Goal: Information Seeking & Learning: Find specific fact

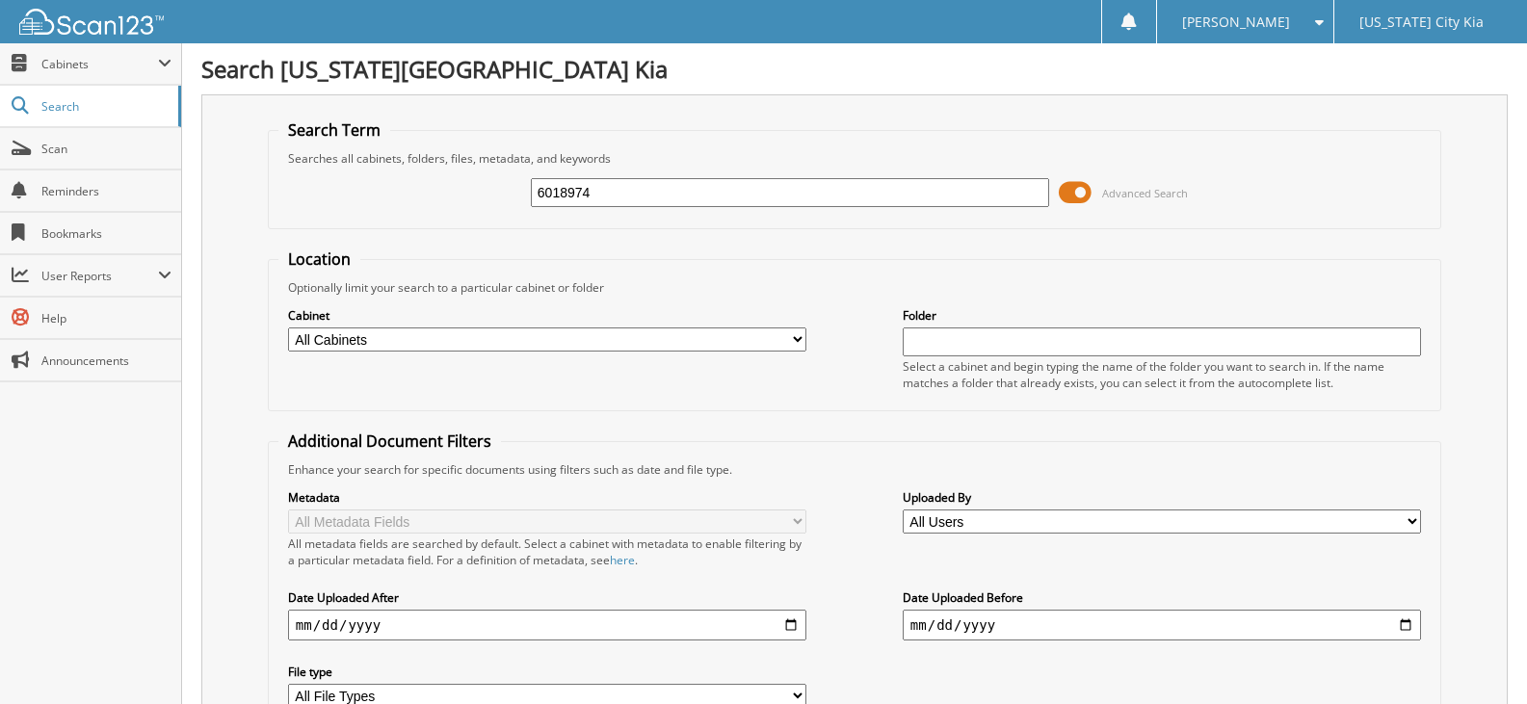
type input "6018974"
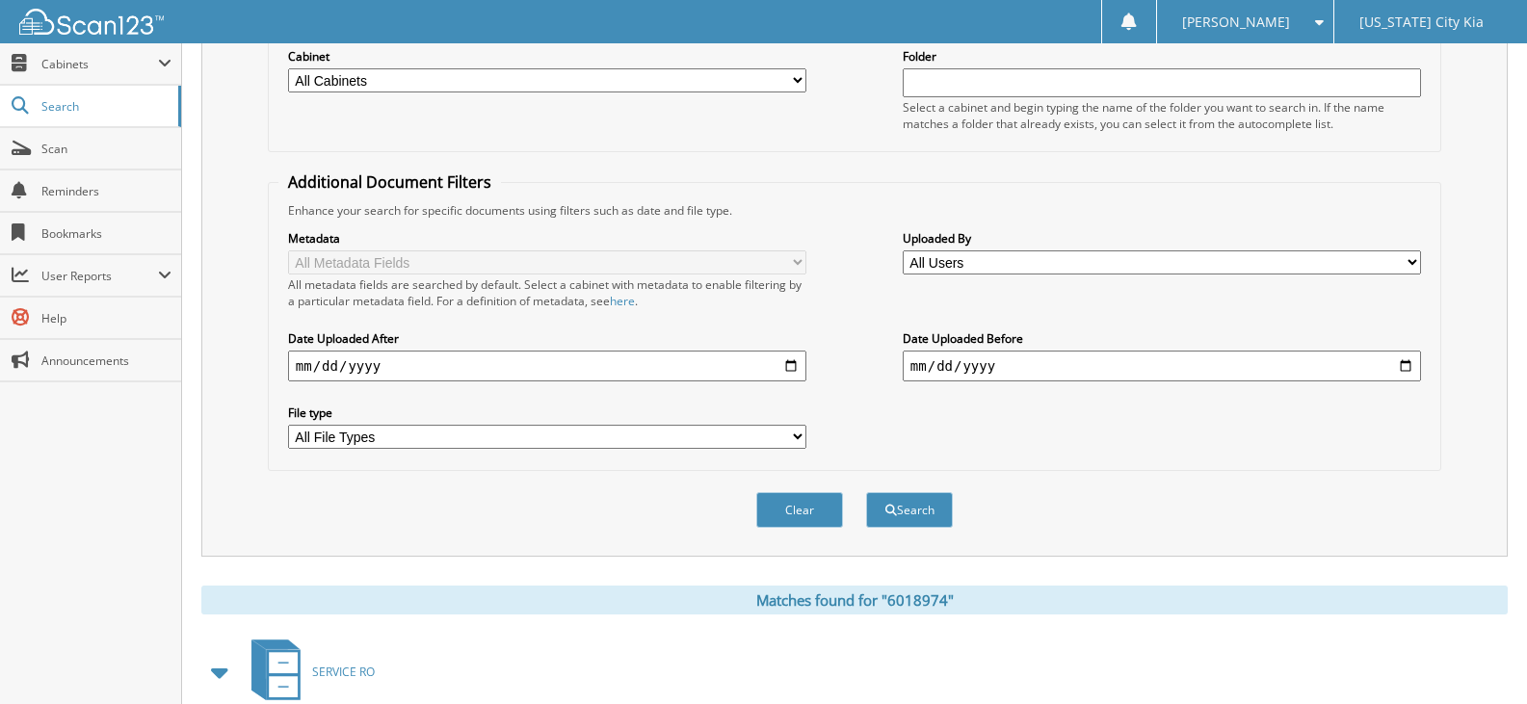
scroll to position [448, 0]
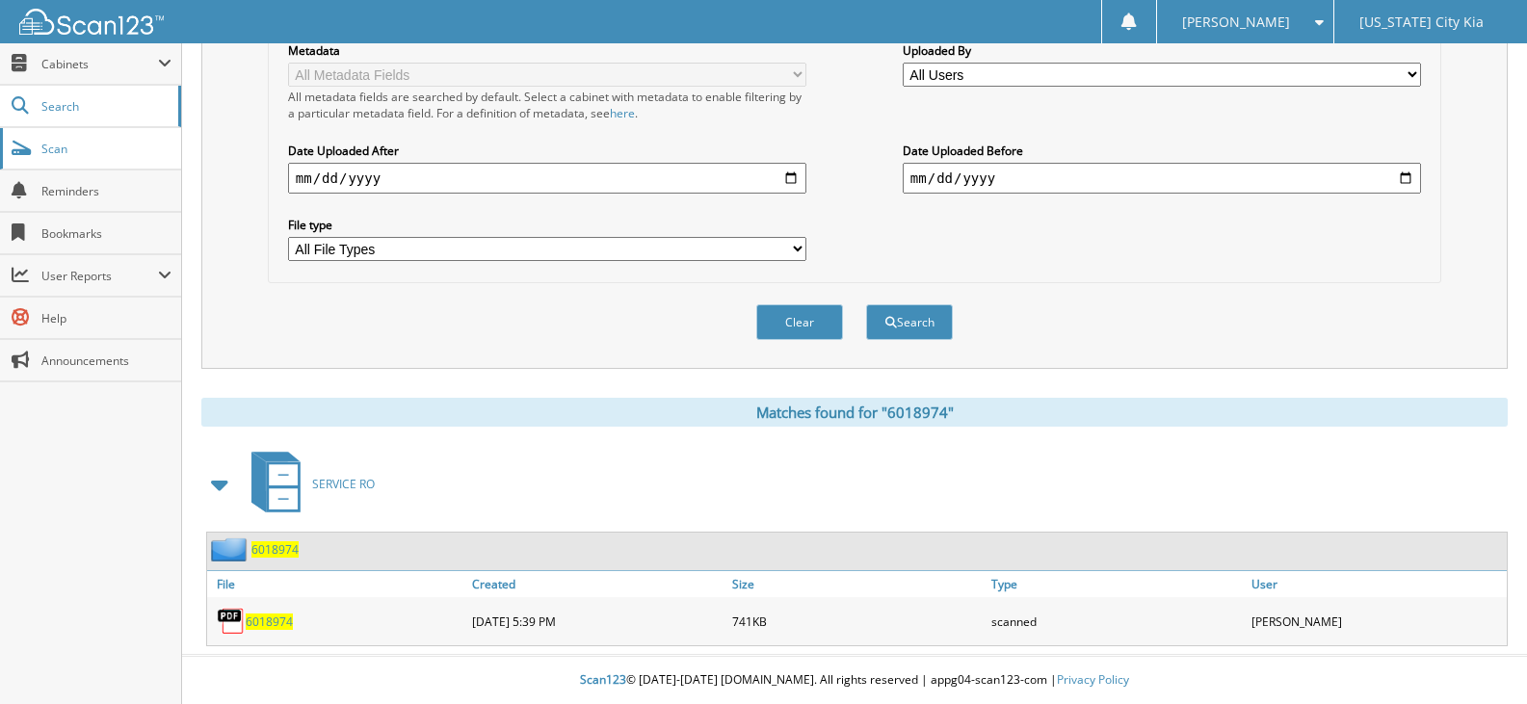
click at [158, 144] on span "Scan" at bounding box center [106, 149] width 130 height 16
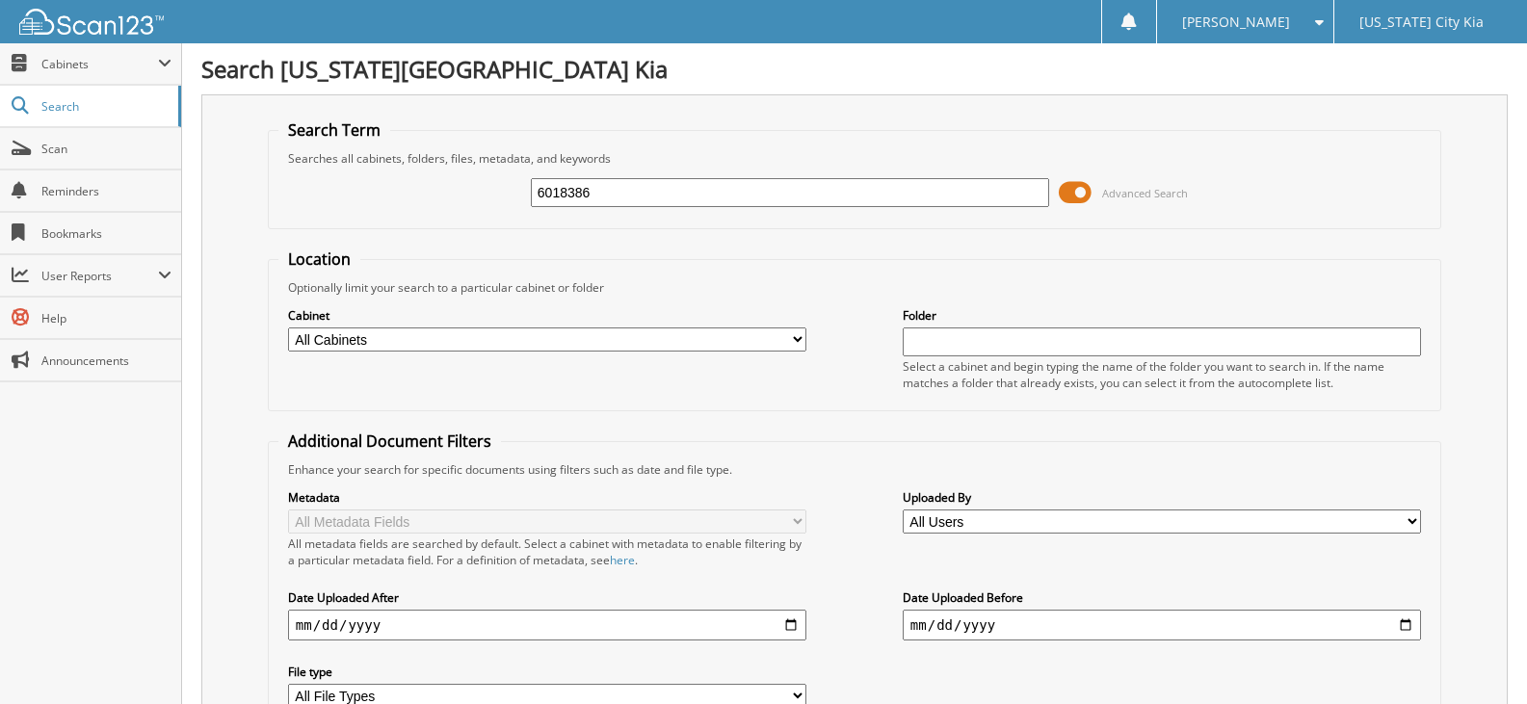
type input "6018386"
drag, startPoint x: 646, startPoint y: 196, endPoint x: 211, endPoint y: 145, distance: 438.3
click at [211, 145] on div "Search Term Searches all cabinets, folders, files, metadata, and keywords 60183…" at bounding box center [854, 454] width 1306 height 721
click at [153, 151] on span "Scan" at bounding box center [106, 149] width 130 height 16
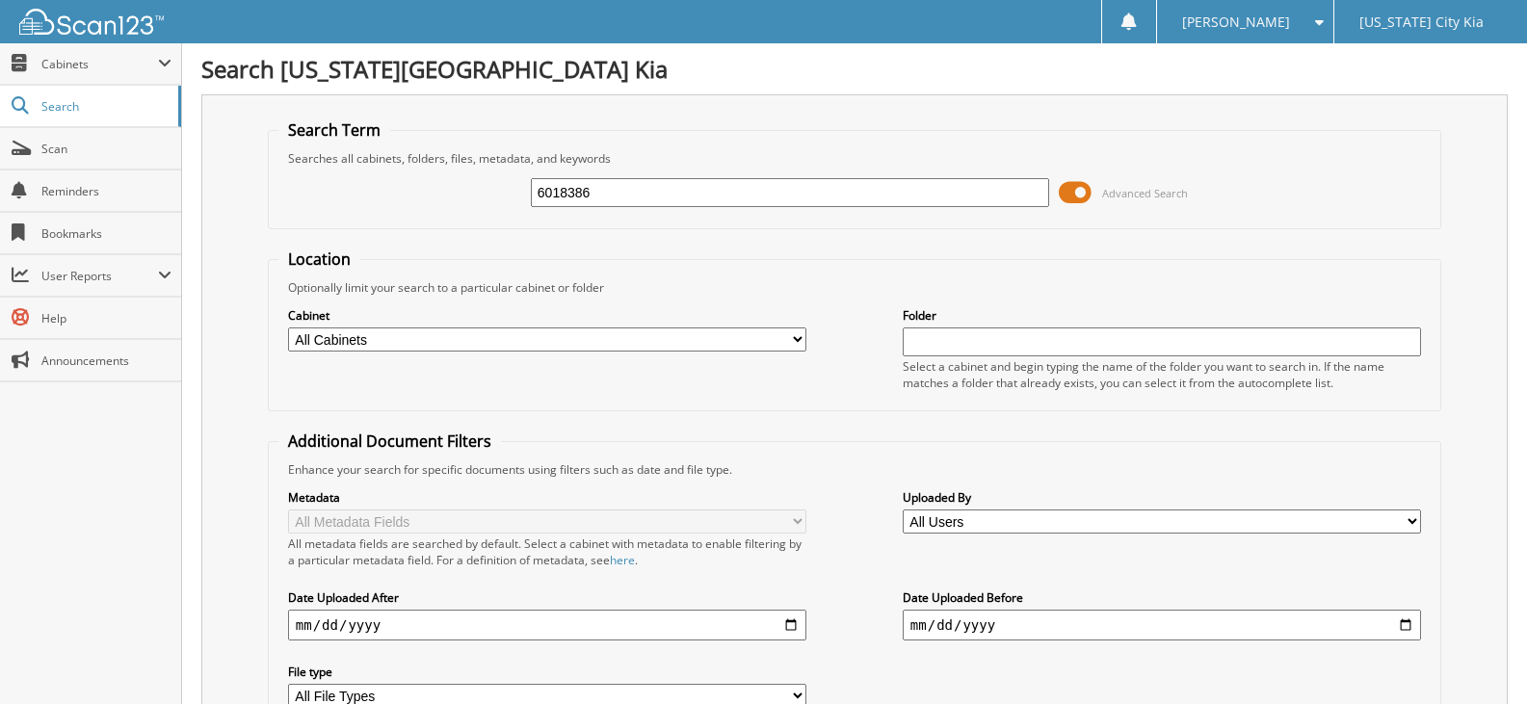
type input "6018386"
drag, startPoint x: 680, startPoint y: 198, endPoint x: 311, endPoint y: 196, distance: 368.9
click at [311, 196] on div "6018386 Advanced Search" at bounding box center [854, 193] width 1152 height 52
type input "6019042"
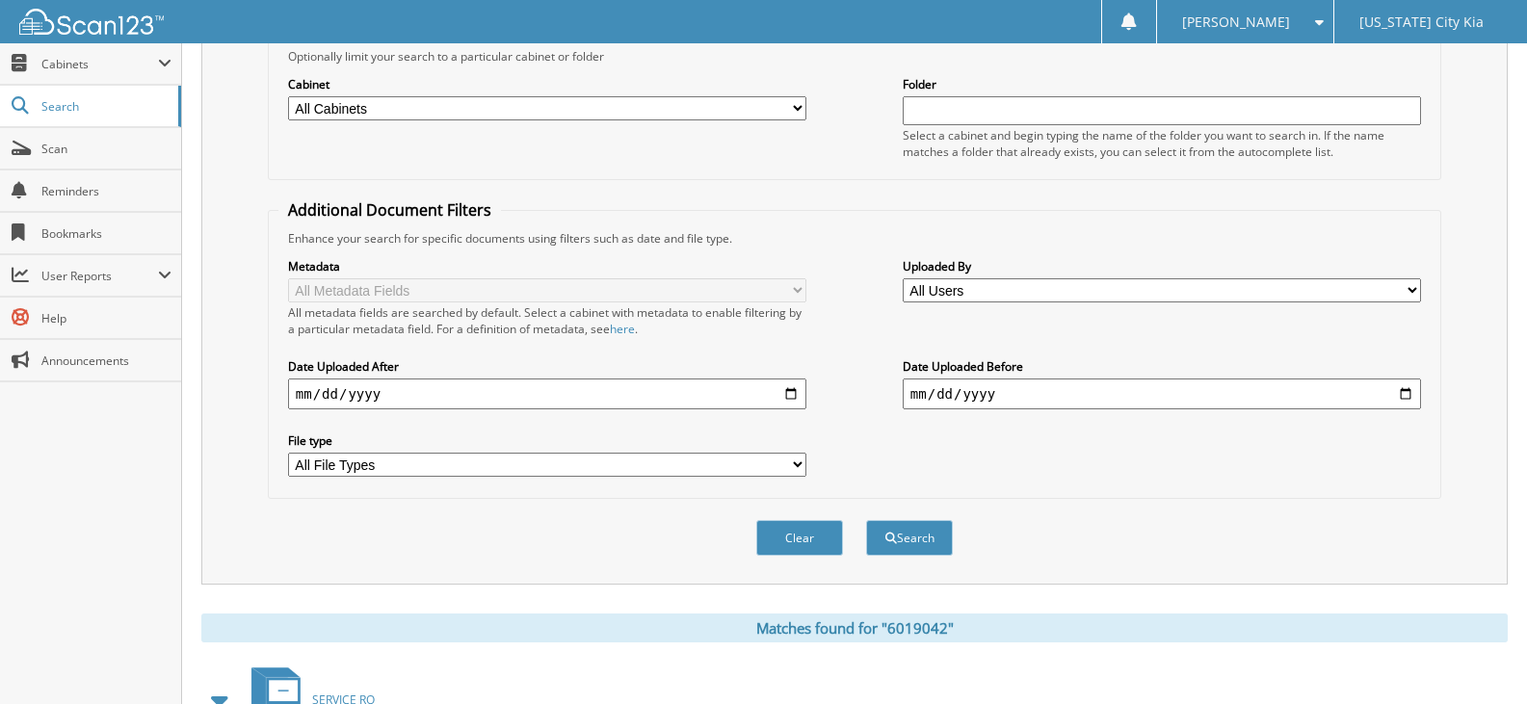
scroll to position [448, 0]
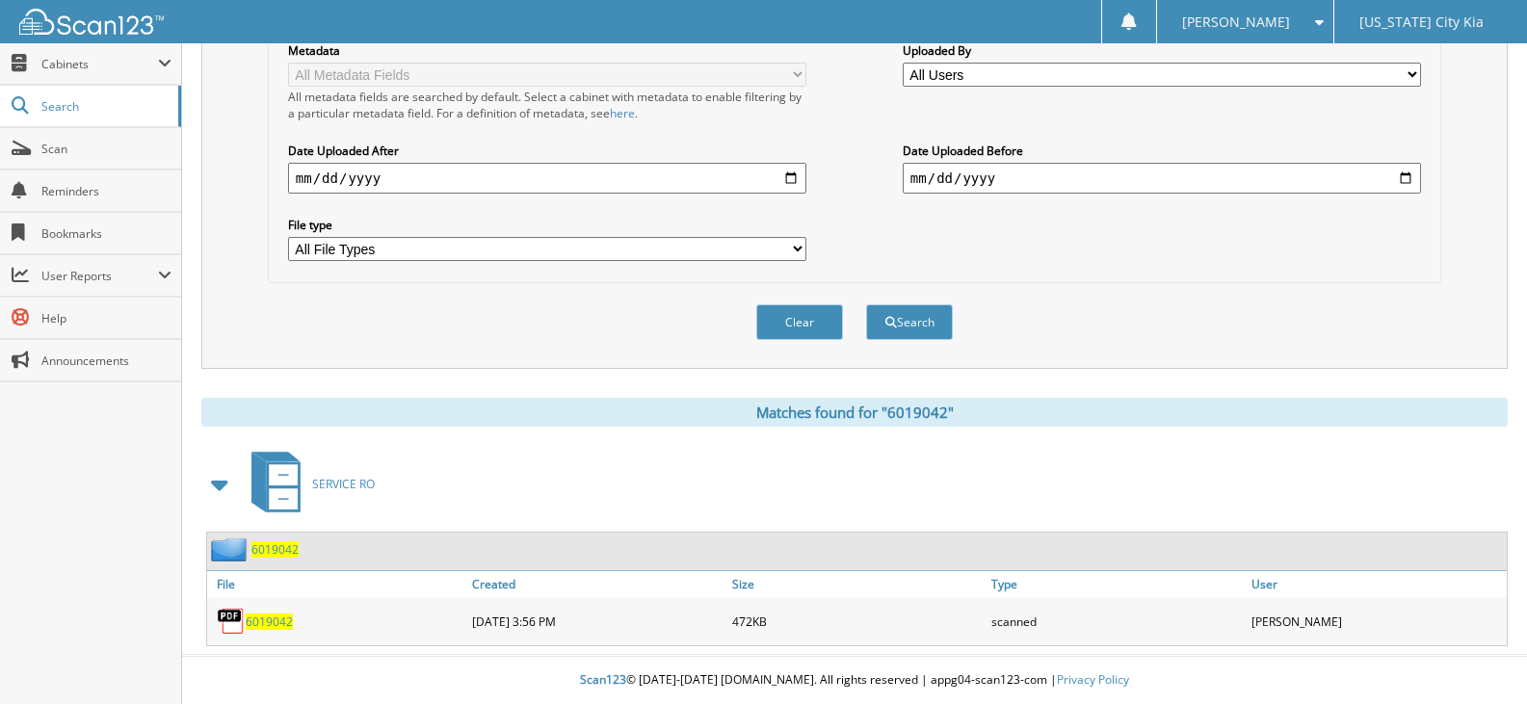
click at [286, 620] on span "6019042" at bounding box center [269, 622] width 47 height 16
click at [285, 627] on span "6019042" at bounding box center [269, 622] width 47 height 16
click at [264, 557] on span "6019042" at bounding box center [274, 549] width 47 height 16
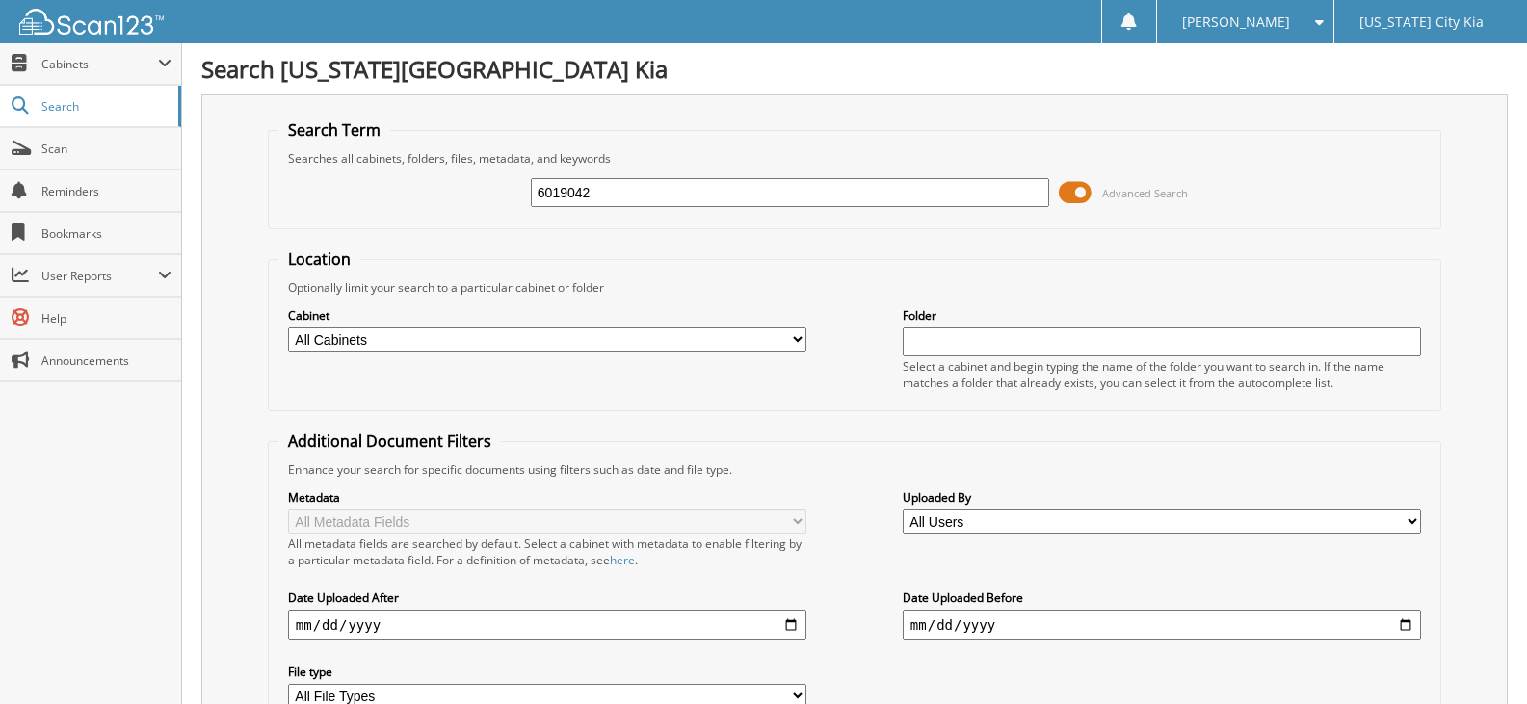
type input "6019042"
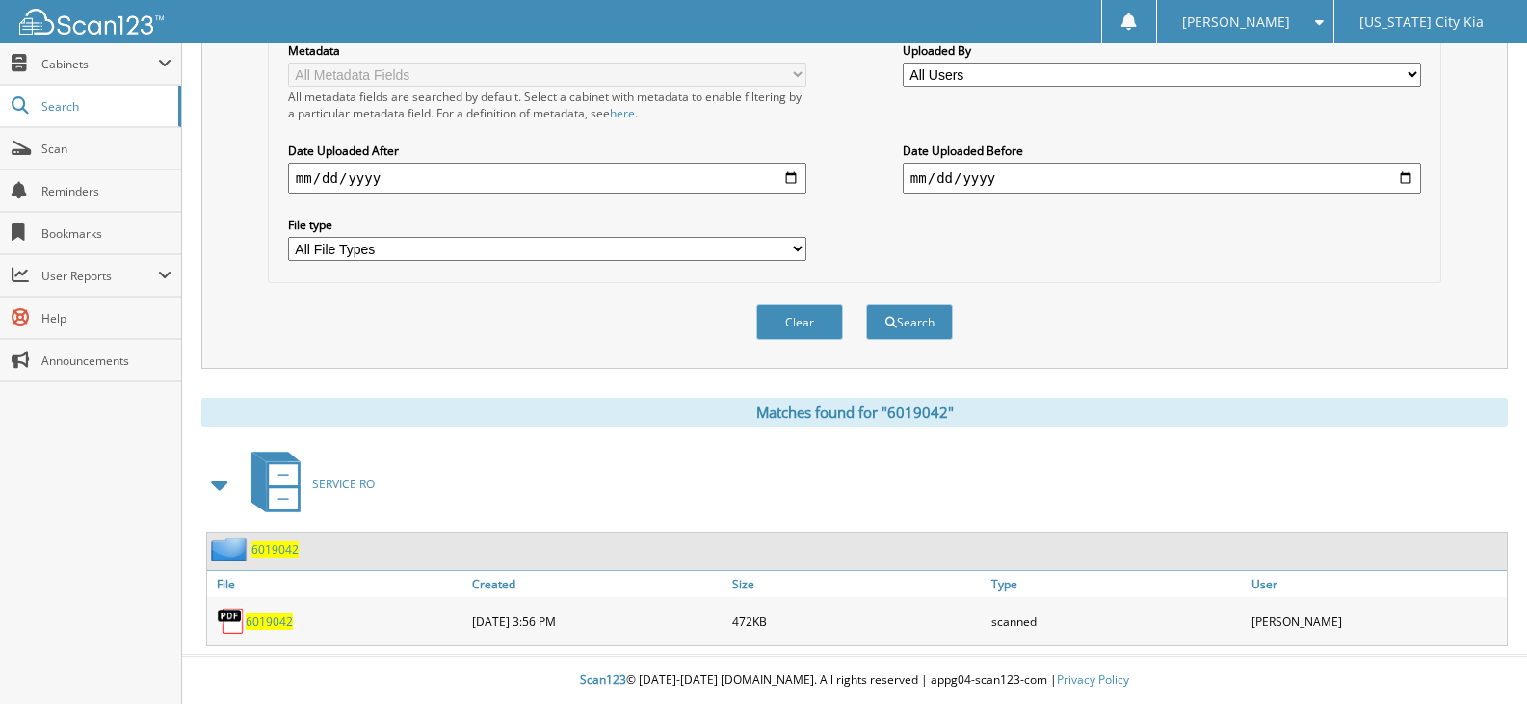
click at [257, 623] on span "6019042" at bounding box center [269, 622] width 47 height 16
click at [291, 542] on span "6019042" at bounding box center [274, 549] width 47 height 16
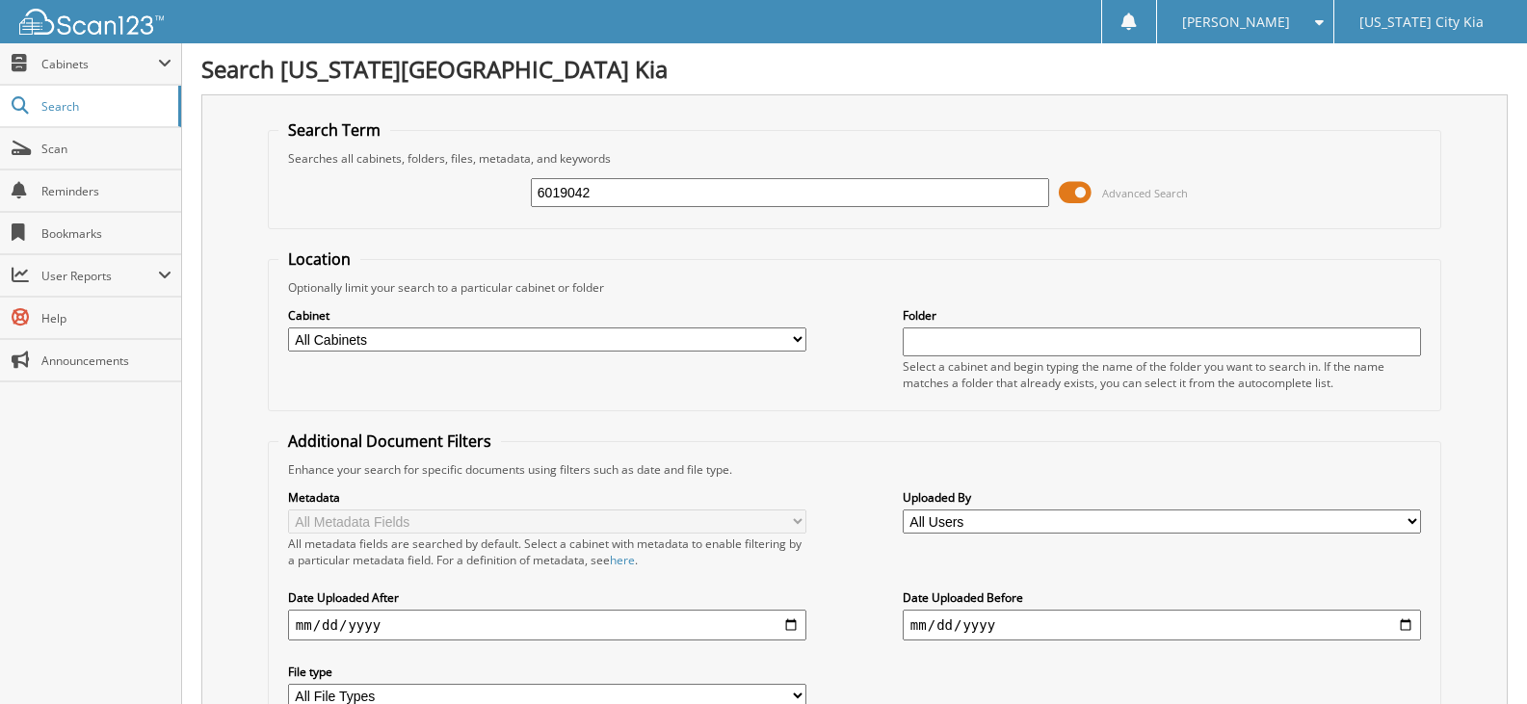
type input "6019042"
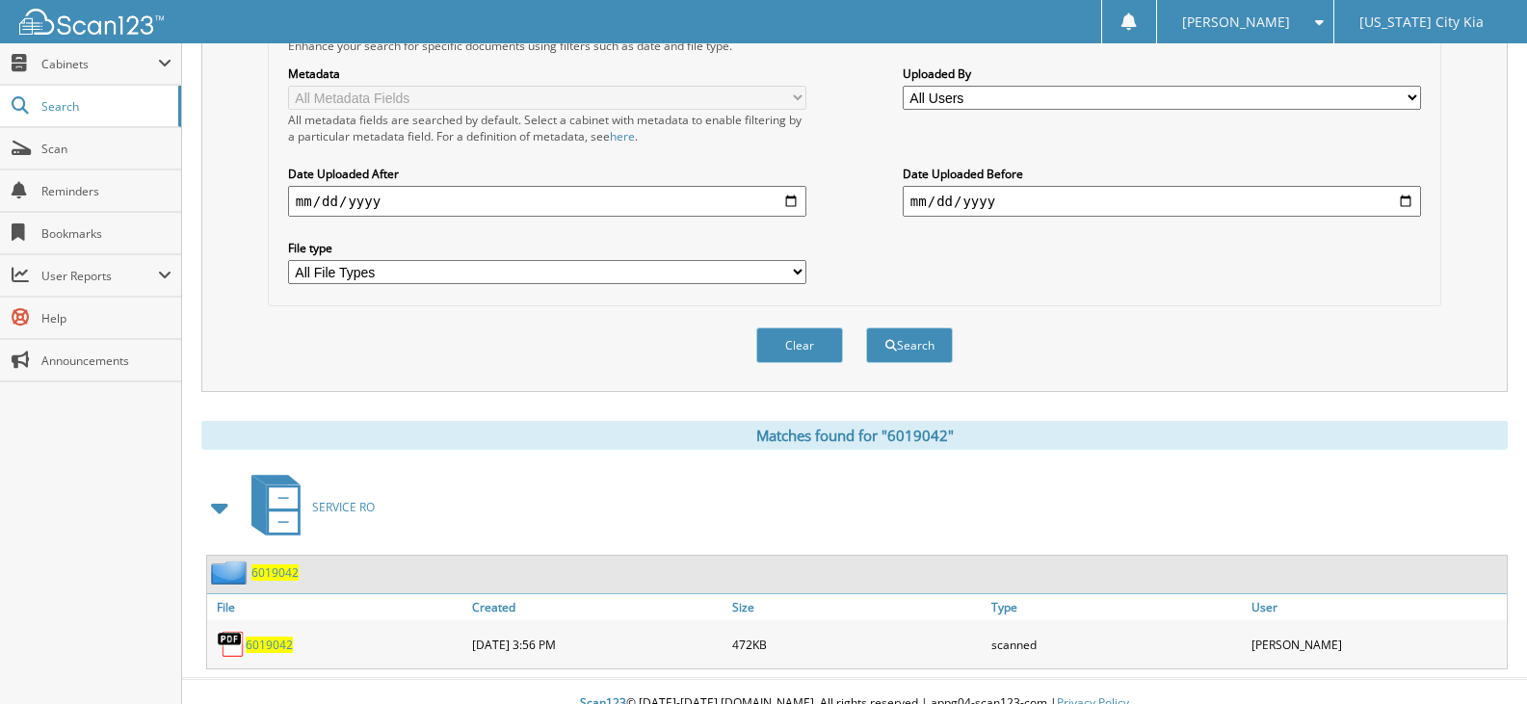
scroll to position [159, 0]
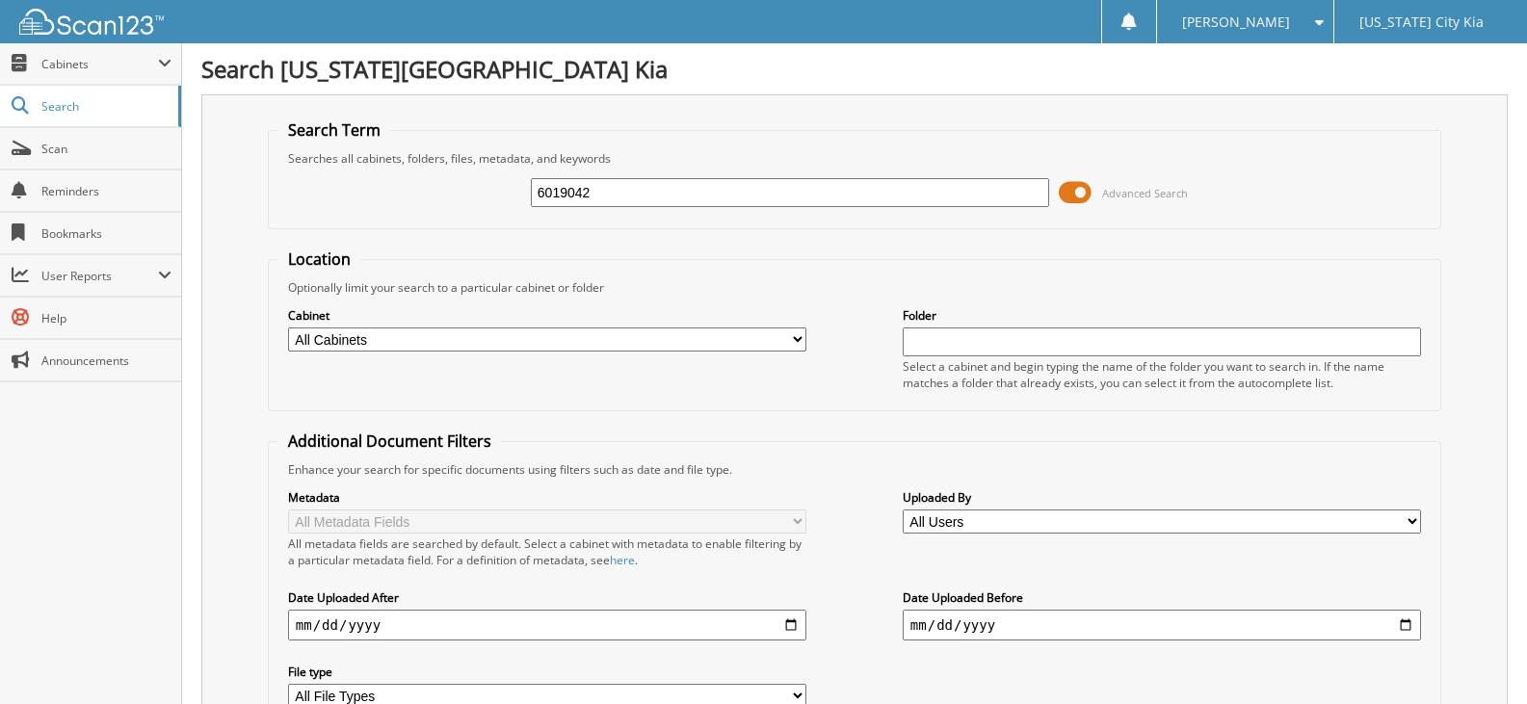
drag, startPoint x: 695, startPoint y: 191, endPoint x: 205, endPoint y: 145, distance: 492.3
click at [205, 145] on div "Search Term Searches all cabinets, folders, files, metadata, and keywords 60190…" at bounding box center [854, 454] width 1306 height 721
type input "6019079"
drag, startPoint x: 759, startPoint y: 188, endPoint x: -29, endPoint y: 190, distance: 787.9
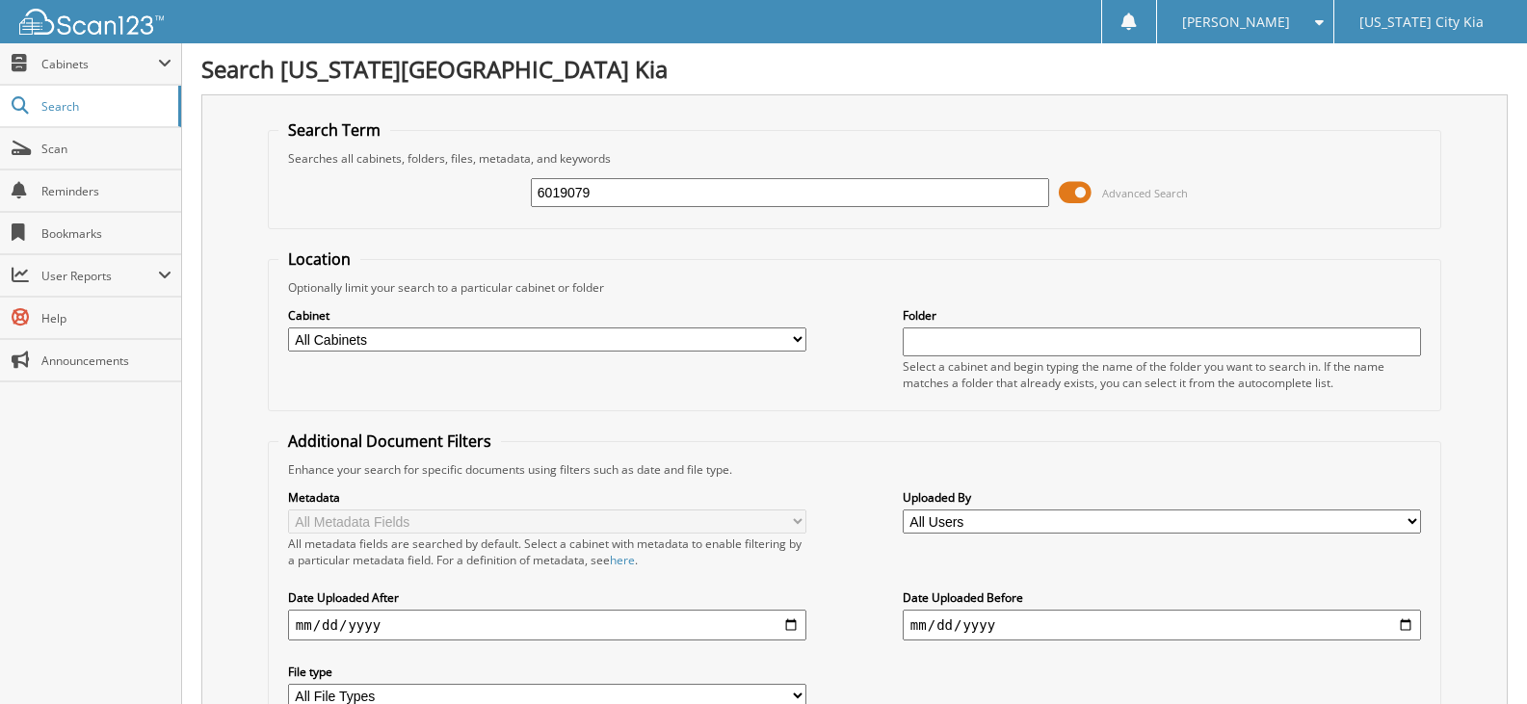
click at [0, 190] on html "[PERSON_NAME] Settings Logout [US_STATE] City [GEOGRAPHIC_DATA] Close Cabinets …" at bounding box center [763, 470] width 1527 height 941
type input "6019078"
drag, startPoint x: 658, startPoint y: 198, endPoint x: -51, endPoint y: 199, distance: 708.9
click at [0, 199] on html "[PERSON_NAME] Settings Logout [US_STATE] City [GEOGRAPHIC_DATA] Close Cabinets …" at bounding box center [763, 470] width 1527 height 941
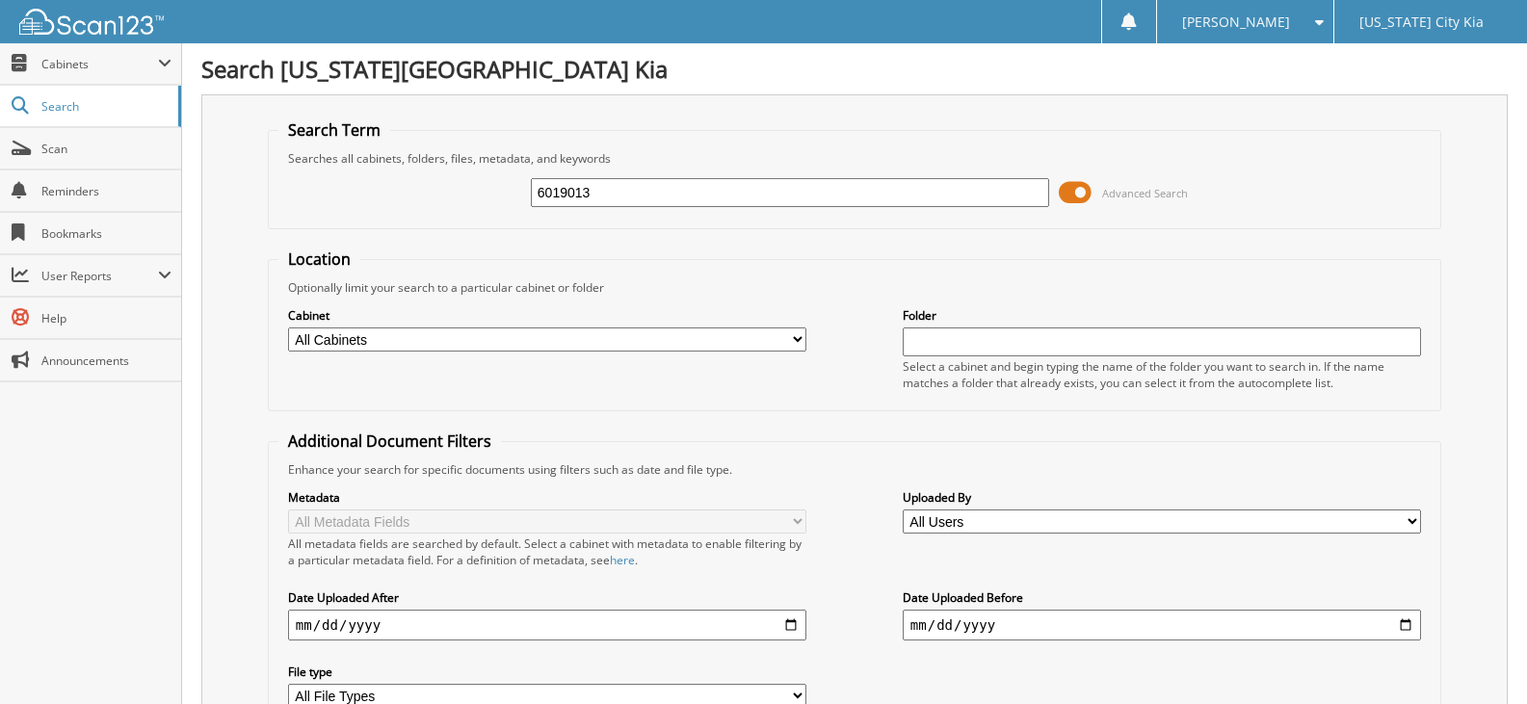
type input "6019013"
drag, startPoint x: 754, startPoint y: 204, endPoint x: -67, endPoint y: 205, distance: 821.6
click at [0, 205] on html "[PERSON_NAME] Settings Logout [US_STATE] City [GEOGRAPHIC_DATA] Close Cabinets …" at bounding box center [763, 470] width 1527 height 941
type input "6019004"
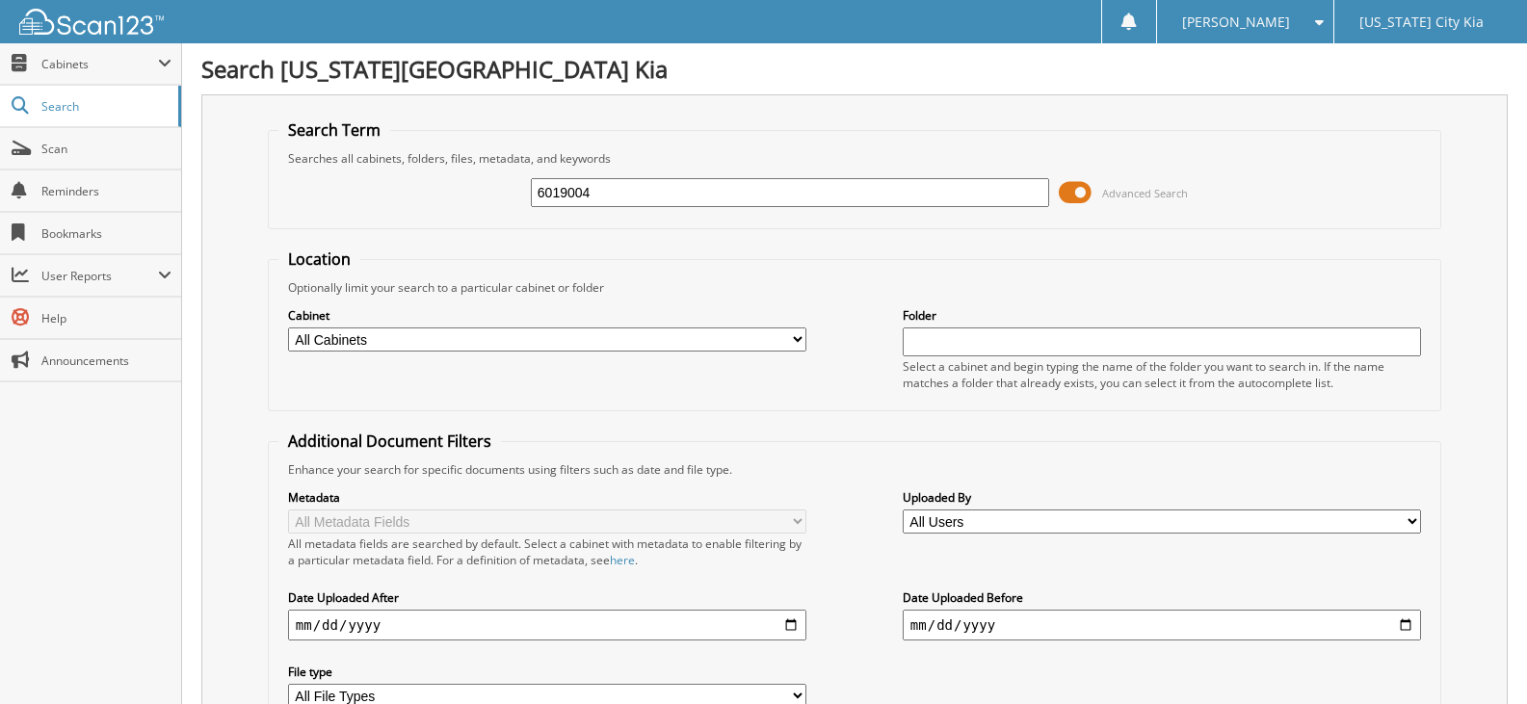
drag, startPoint x: 675, startPoint y: 204, endPoint x: 153, endPoint y: 199, distance: 522.1
click at [153, 199] on body "[PERSON_NAME] Settings Logout [US_STATE] City [GEOGRAPHIC_DATA] Close Cabinets …" at bounding box center [763, 470] width 1527 height 941
type input "6019006"
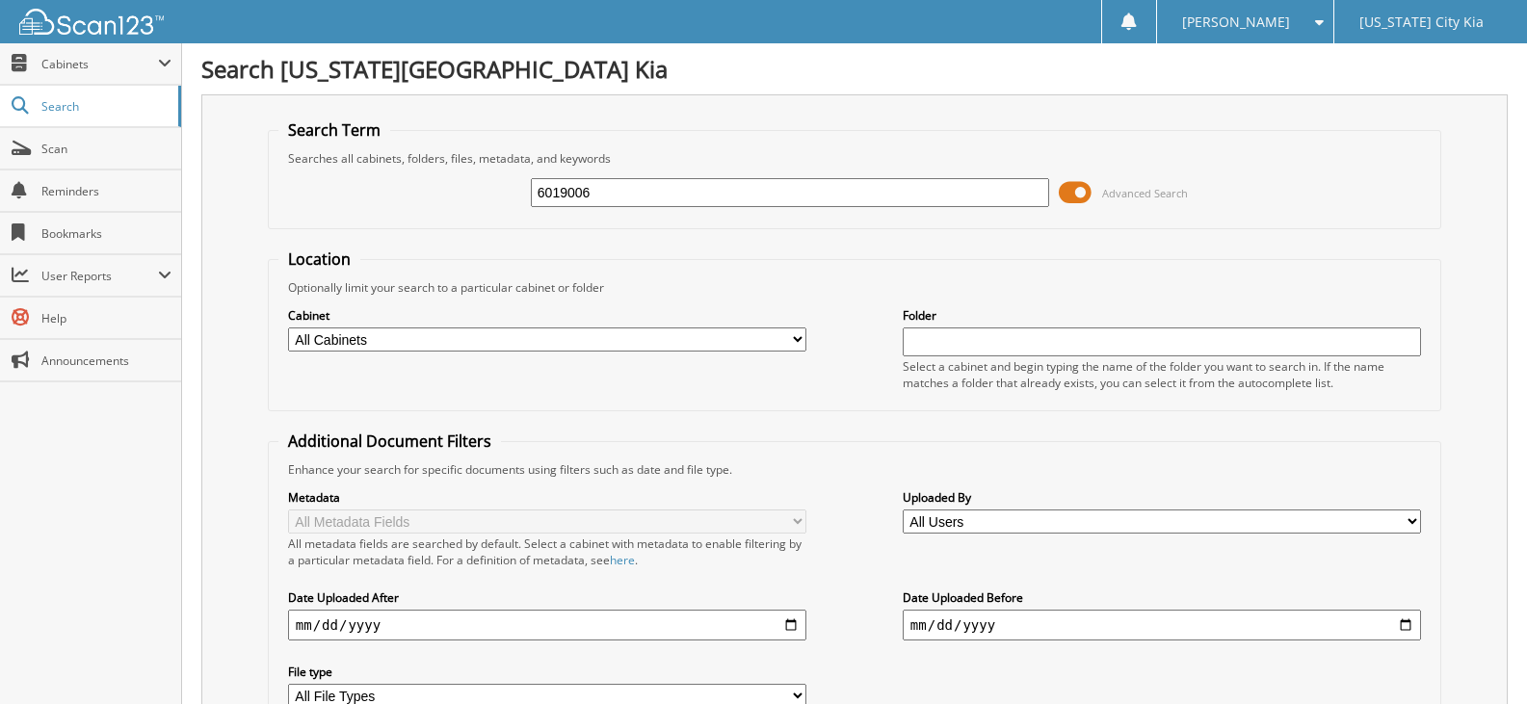
drag, startPoint x: 687, startPoint y: 193, endPoint x: 336, endPoint y: 205, distance: 350.8
click at [336, 205] on div "6019006 Advanced Search" at bounding box center [854, 193] width 1152 height 52
type input "6019089"
drag, startPoint x: 538, startPoint y: 207, endPoint x: -132, endPoint y: 226, distance: 670.6
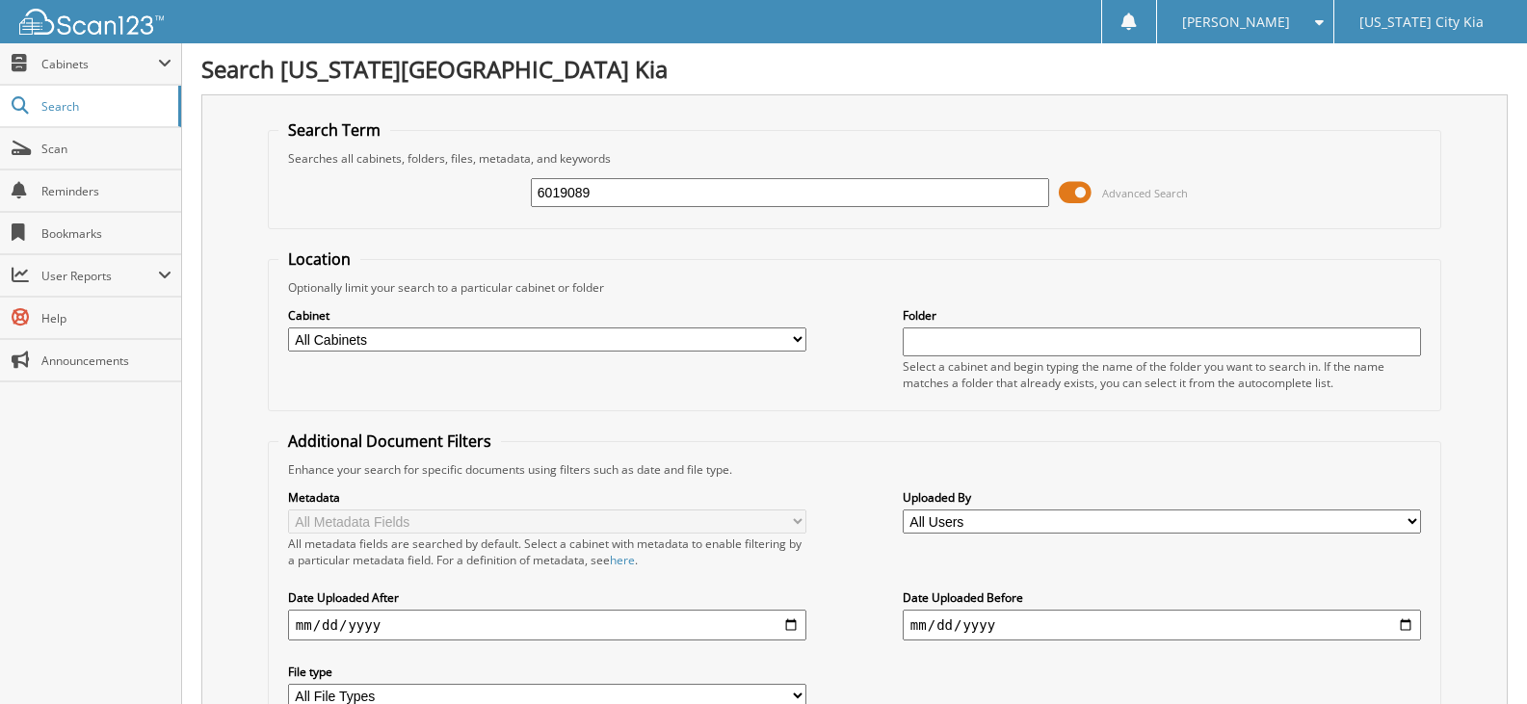
click at [0, 226] on html "[PERSON_NAME] Settings Logout [US_STATE] City [GEOGRAPHIC_DATA] Close Cabinets …" at bounding box center [763, 470] width 1527 height 941
type input "6019003"
drag, startPoint x: 669, startPoint y: 182, endPoint x: 163, endPoint y: 184, distance: 506.6
click at [163, 184] on body "Makayla S. Settings Logout Michigan City Kia Close Cabinets My Company Email Ad…" at bounding box center [763, 470] width 1527 height 941
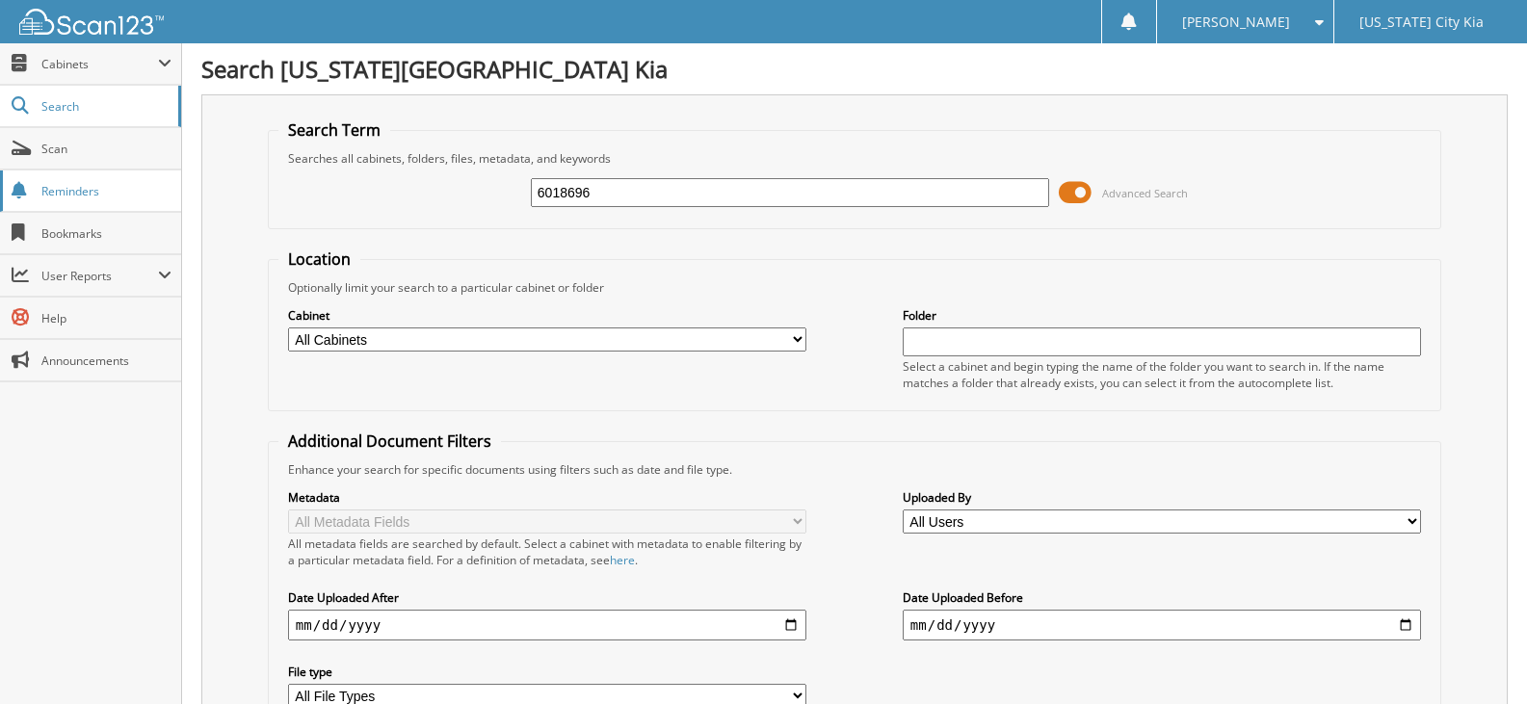
type input "6018696"
click at [667, 339] on select "All Cabinets ACCOUNTS PAYABLE CAR DEALS PARTS SERVICE RO Needs Filing" at bounding box center [547, 339] width 518 height 24
select select "35141"
click at [288, 327] on select "All Cabinets ACCOUNTS PAYABLE CAR DEALS PARTS SERVICE RO Needs Filing" at bounding box center [547, 339] width 518 height 24
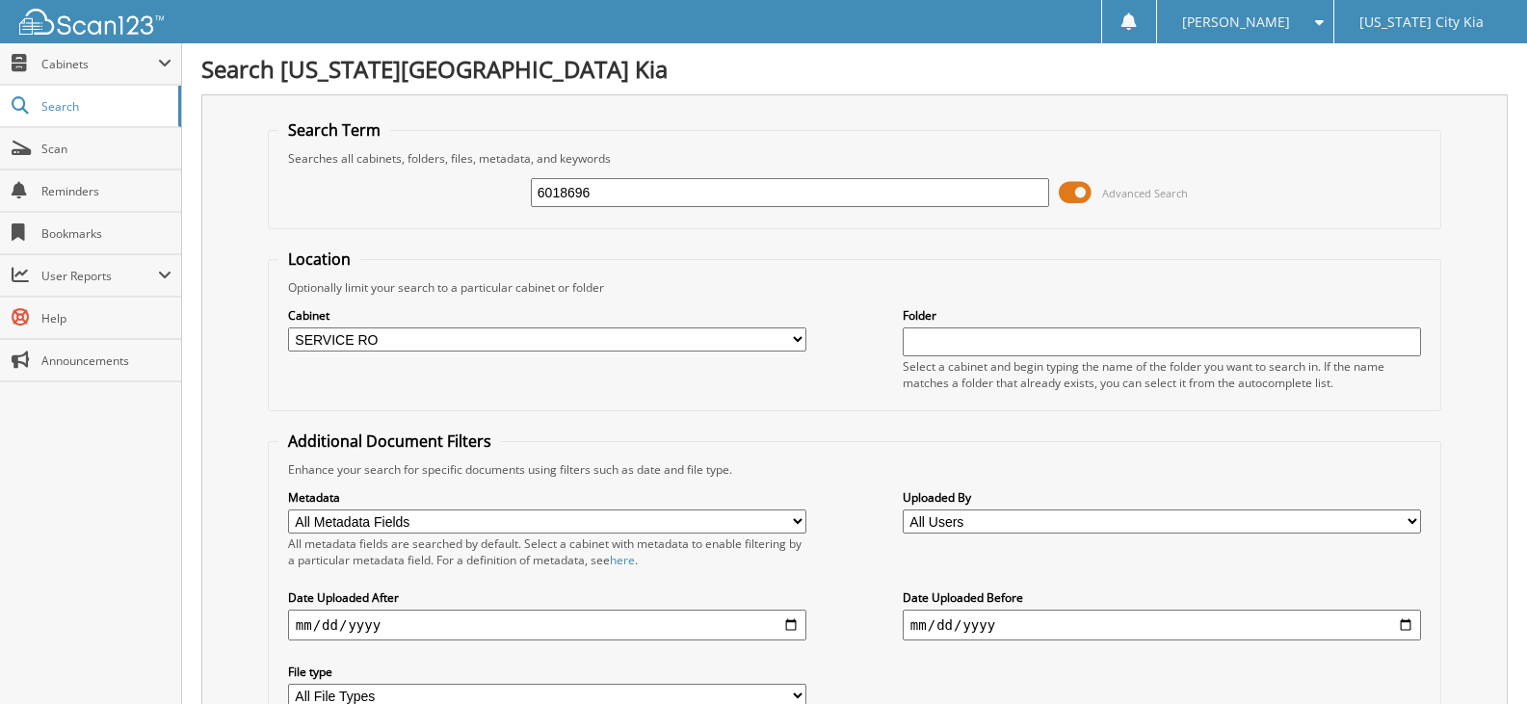
click at [675, 194] on input "6018696" at bounding box center [790, 192] width 518 height 29
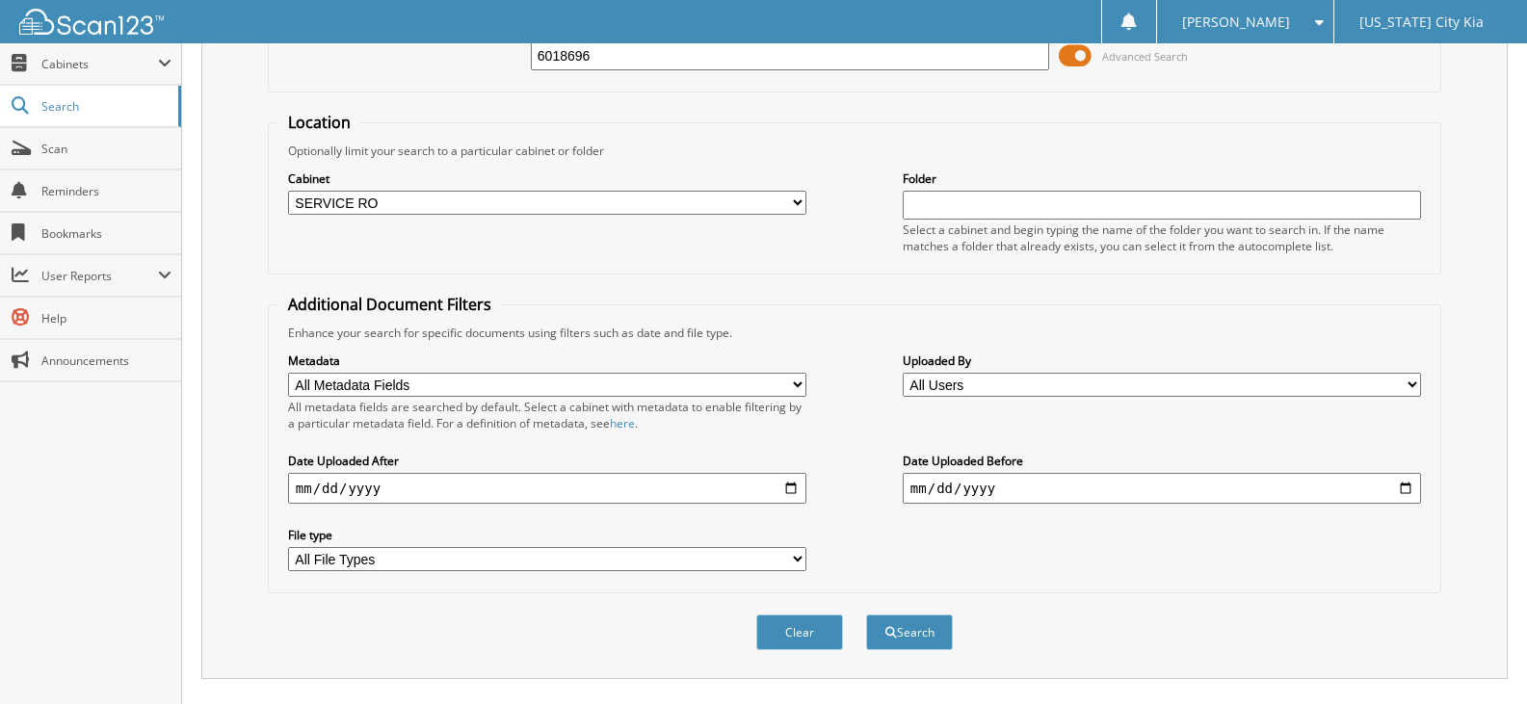
scroll to position [45, 0]
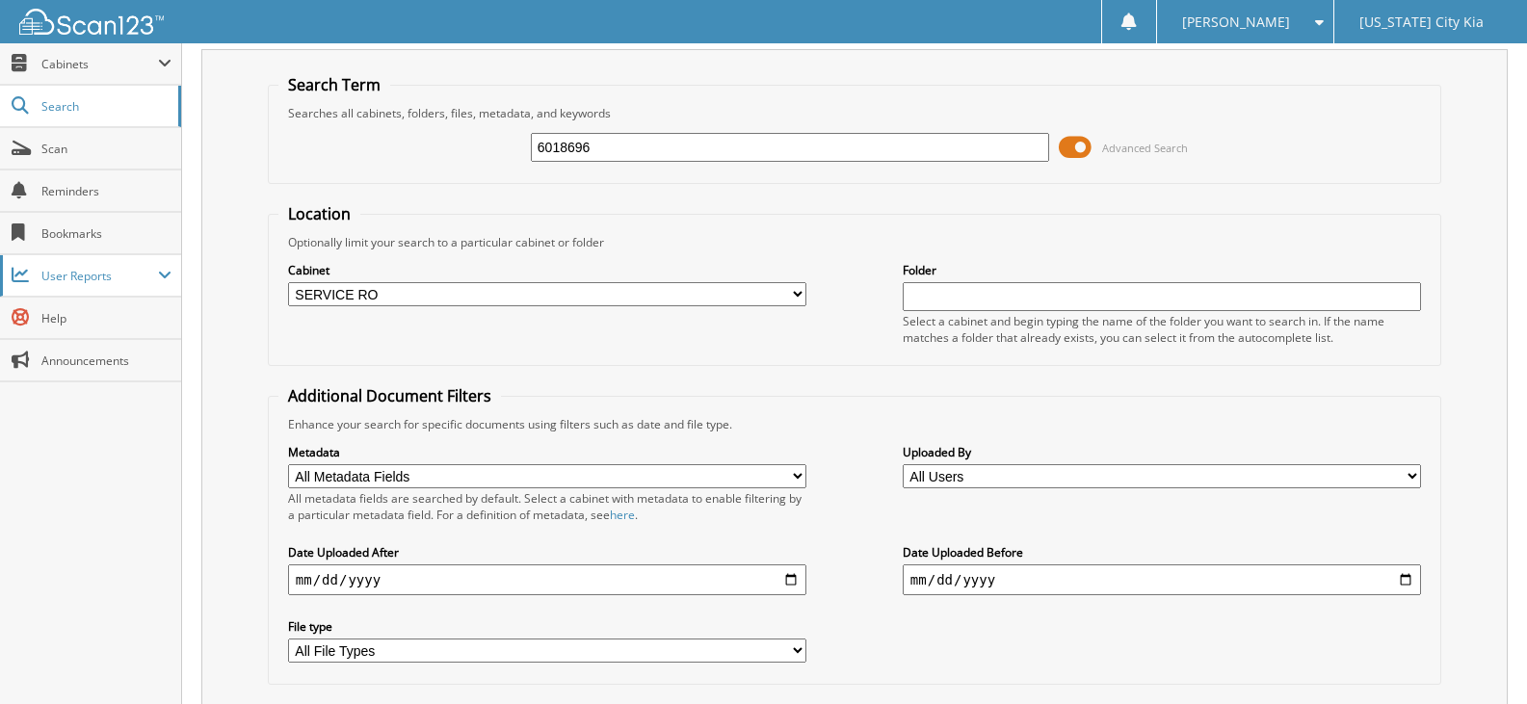
click at [102, 269] on span "User Reports" at bounding box center [99, 276] width 117 height 16
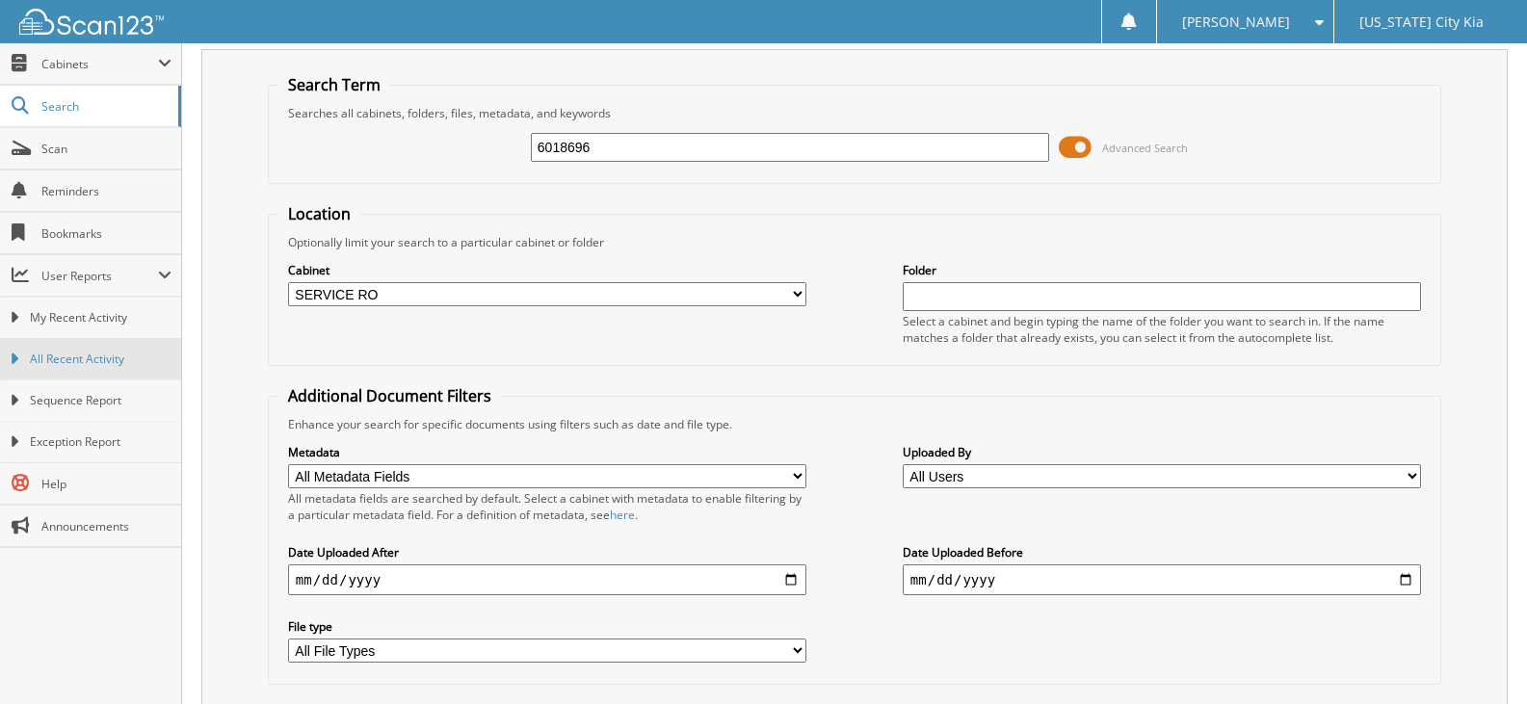
click at [111, 345] on link "All Recent Activity" at bounding box center [90, 358] width 181 height 41
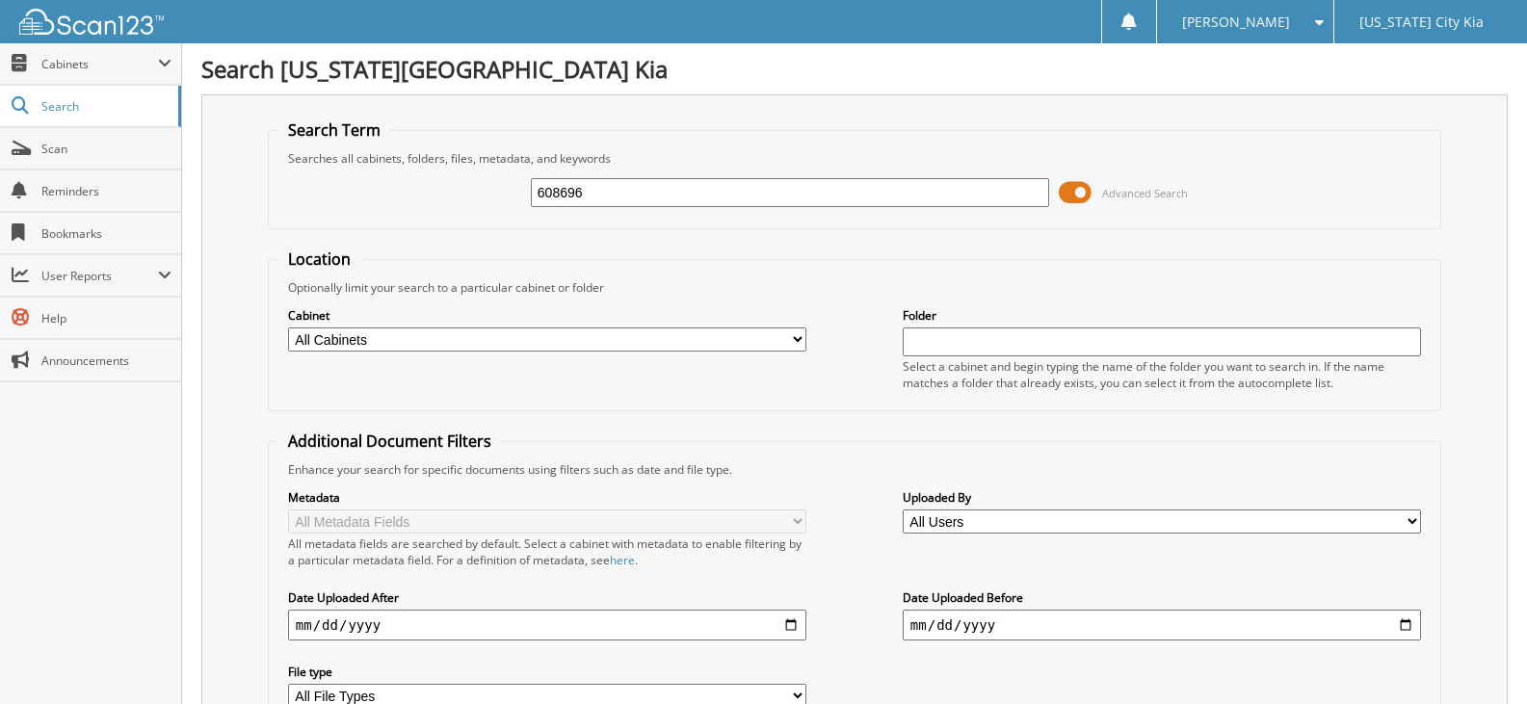
type input "608696"
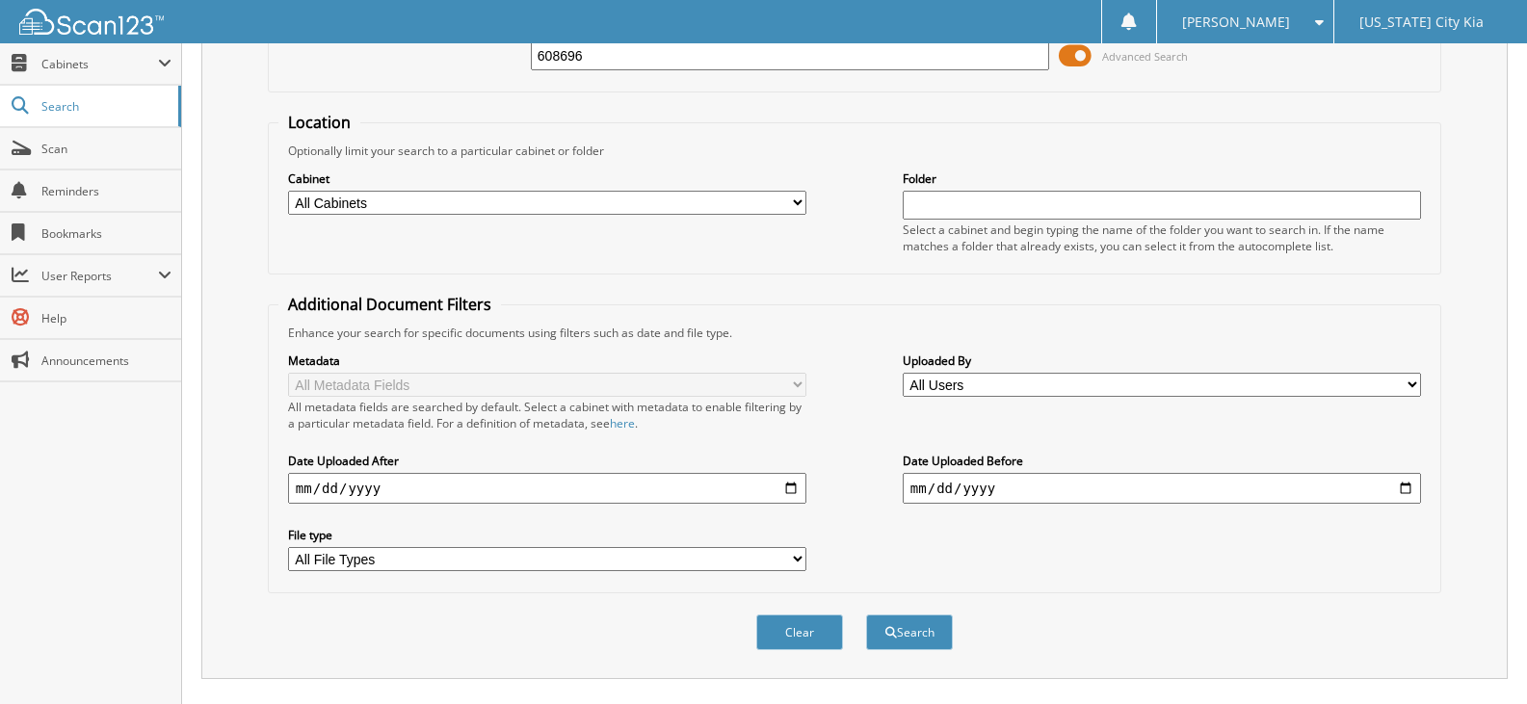
scroll to position [238, 0]
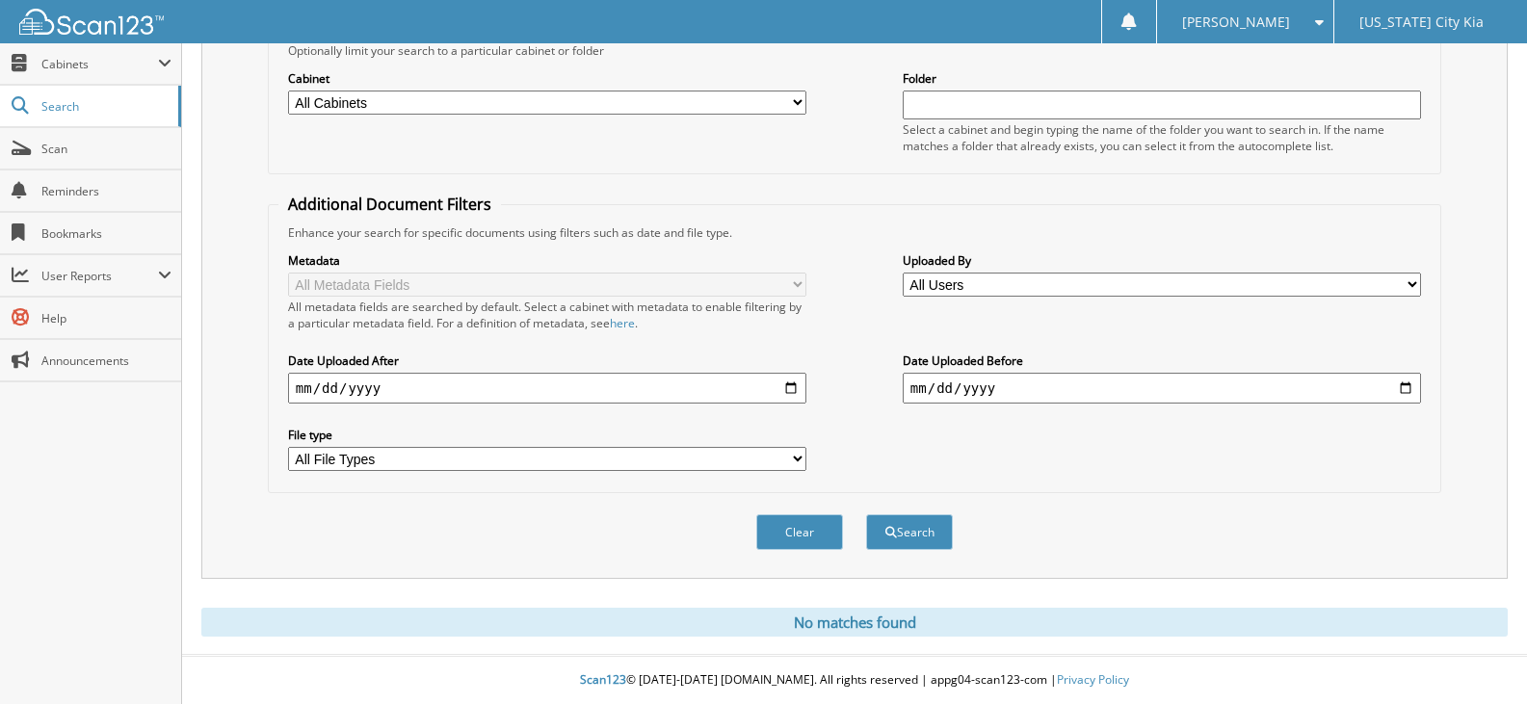
click at [1030, 292] on select "All Users Aayush Thakkar Alaysia Douglas Alexa Mastrolonardo ALONDRA ALVARADO A…" at bounding box center [1161, 285] width 518 height 24
click at [902, 273] on select "All Users Aayush Thakkar Alaysia Douglas Alexa Mastrolonardo ALONDRA ALVARADO A…" at bounding box center [1161, 285] width 518 height 24
click at [1055, 277] on select "All Users Aayush Thakkar Alaysia Douglas Alexa Mastrolonardo ALONDRA ALVARADO A…" at bounding box center [1161, 285] width 518 height 24
select select "45455"
click at [902, 273] on select "All Users Aayush Thakkar Alaysia Douglas Alexa Mastrolonardo ALONDRA ALVARADO A…" at bounding box center [1161, 285] width 518 height 24
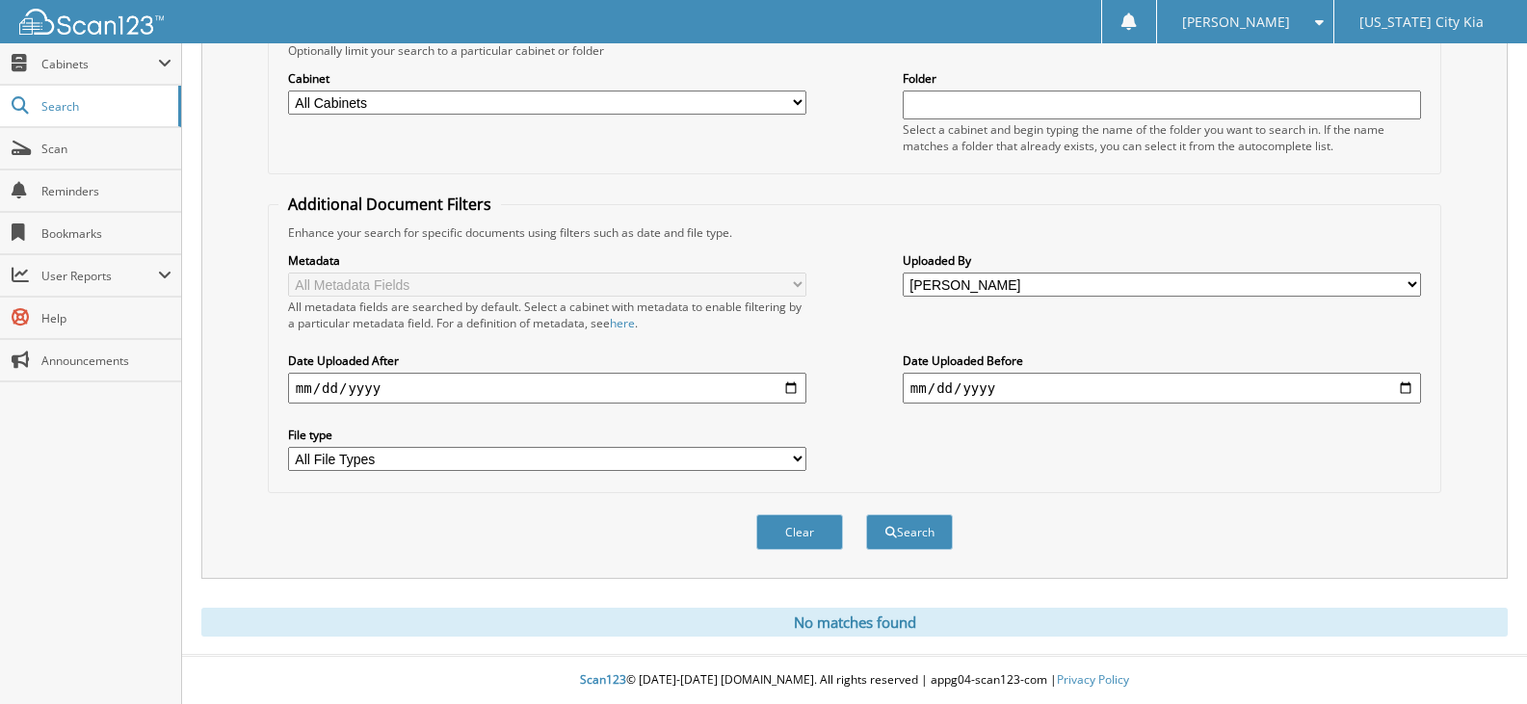
click at [827, 238] on div "Enhance your search for specific documents using filters such as date and file …" at bounding box center [854, 232] width 1152 height 16
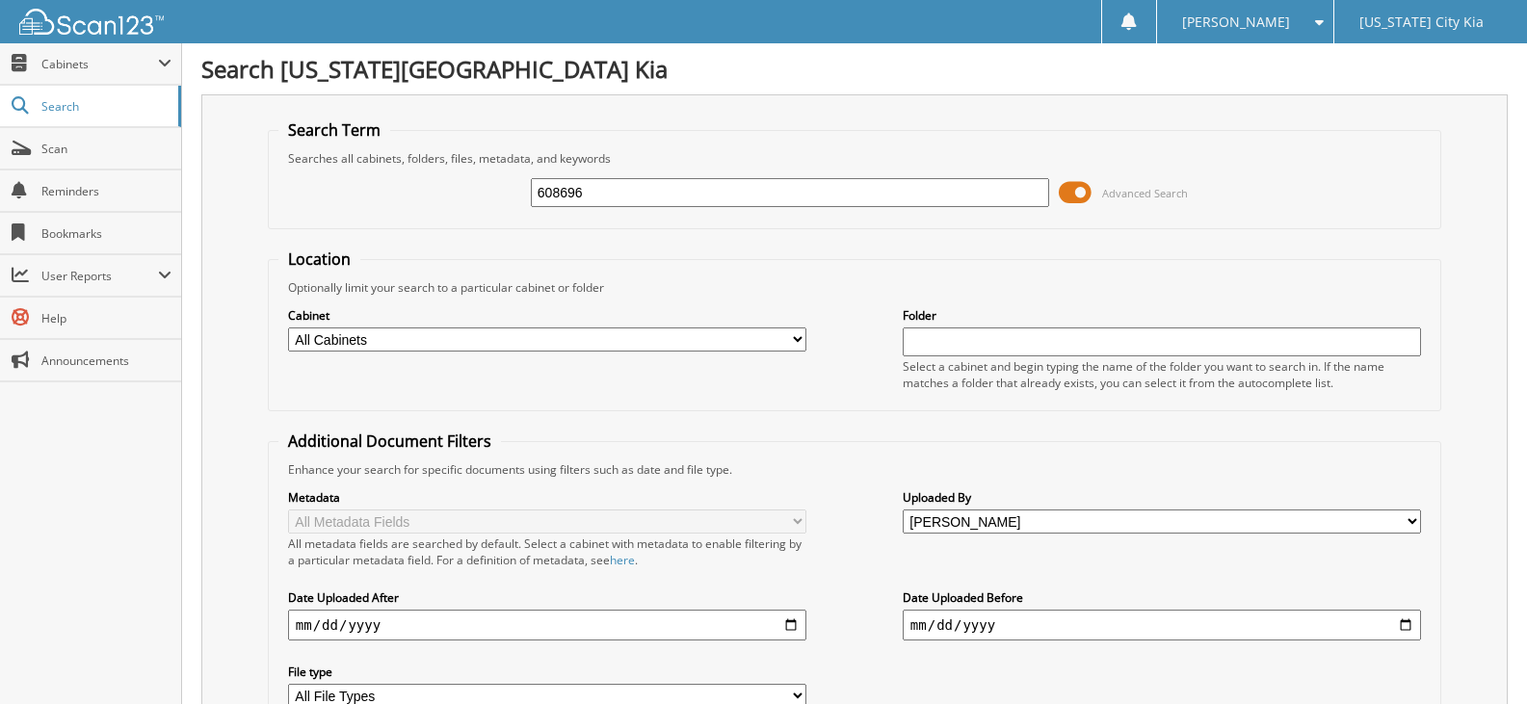
click at [825, 203] on input "608696" at bounding box center [790, 192] width 518 height 29
click at [556, 192] on input "608696" at bounding box center [790, 192] width 518 height 29
type input "6018696"
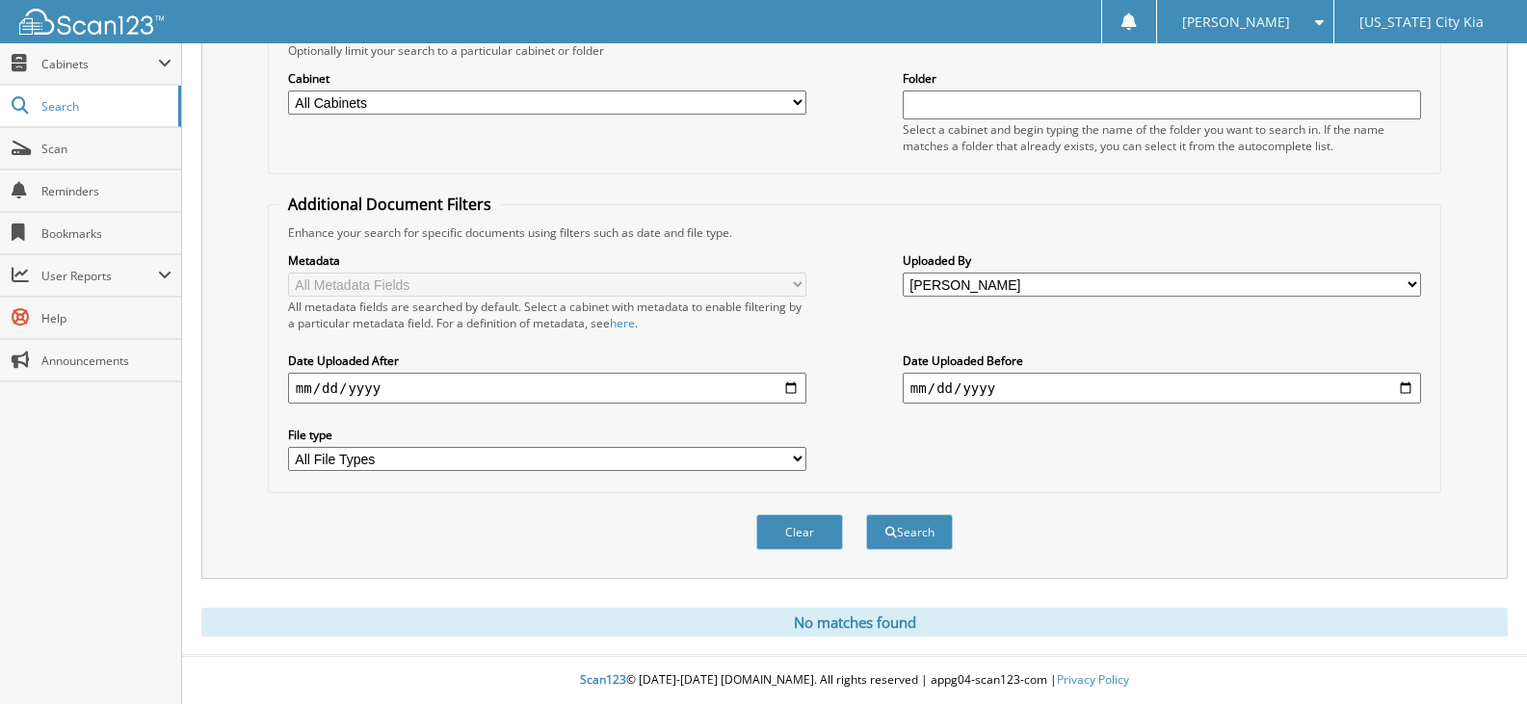
click at [1018, 271] on div "Uploaded By All Users Aayush Thakkar Alaysia Douglas Alexa Mastrolonardo ALONDR…" at bounding box center [1161, 274] width 518 height 48
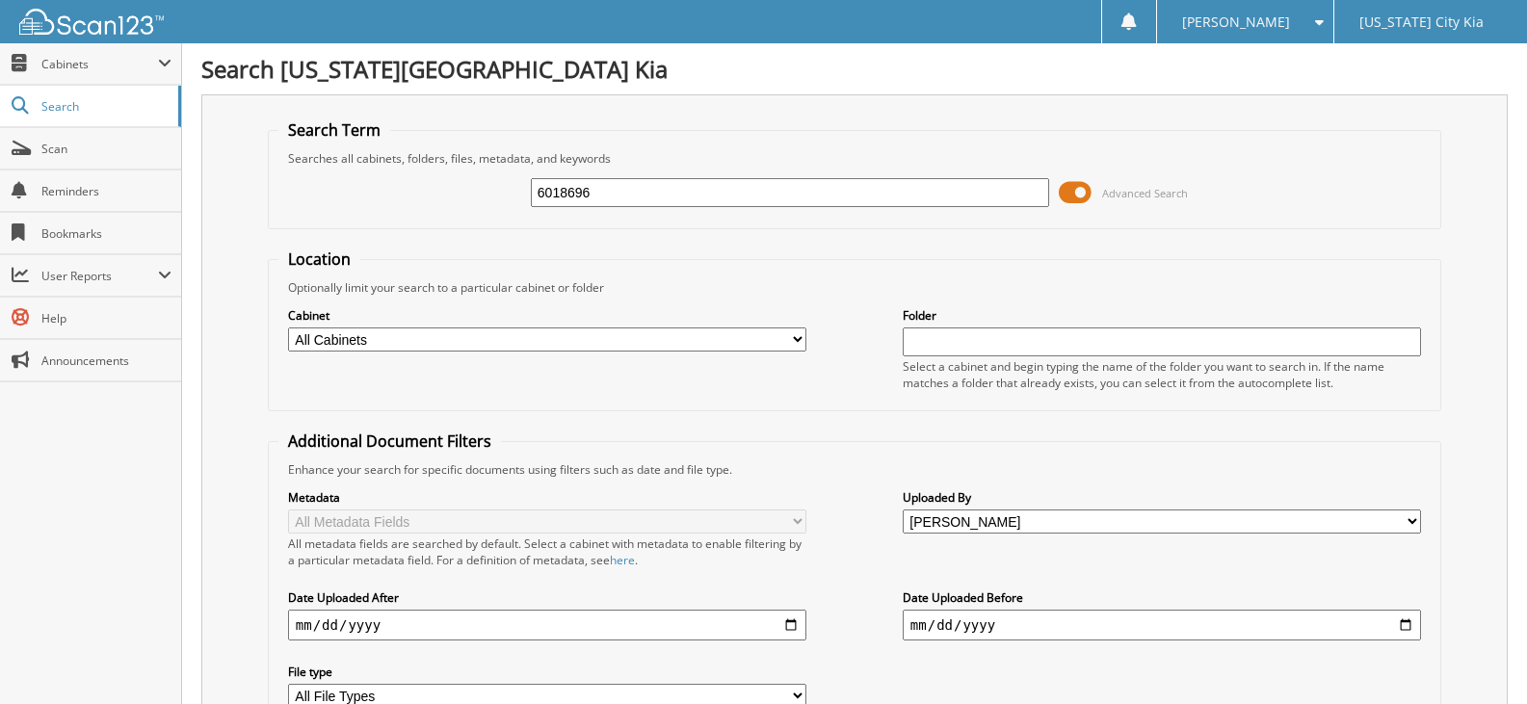
click at [1150, 510] on select "All Users Aayush Thakkar Alaysia Douglas Alexa Mastrolonardo ALONDRA ALVARADO A…" at bounding box center [1161, 522] width 518 height 24
select select
click at [902, 510] on select "All Users Aayush Thakkar Alaysia Douglas Alexa Mastrolonardo ALONDRA ALVARADO A…" at bounding box center [1161, 522] width 518 height 24
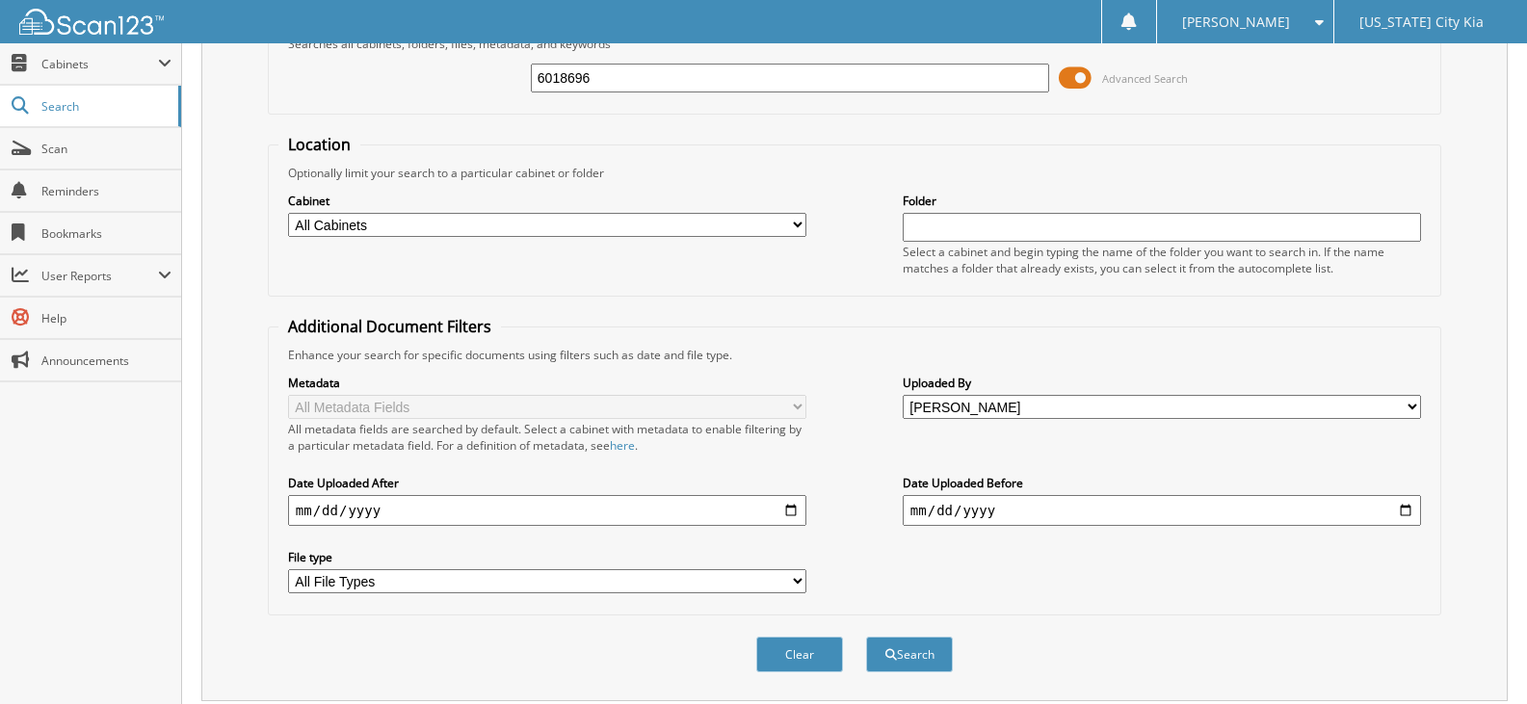
scroll to position [238, 0]
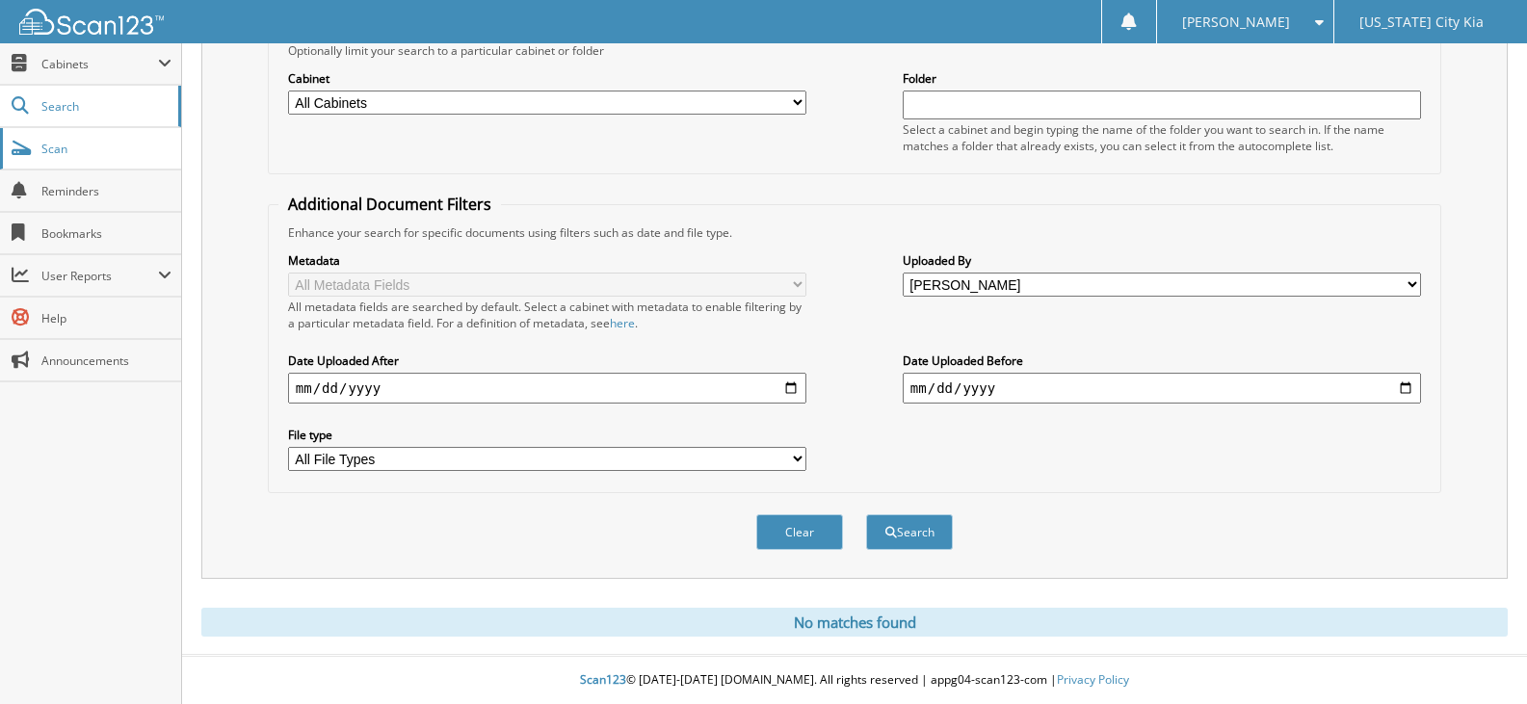
click at [80, 141] on span "Scan" at bounding box center [106, 149] width 130 height 16
